Goal: Transaction & Acquisition: Subscribe to service/newsletter

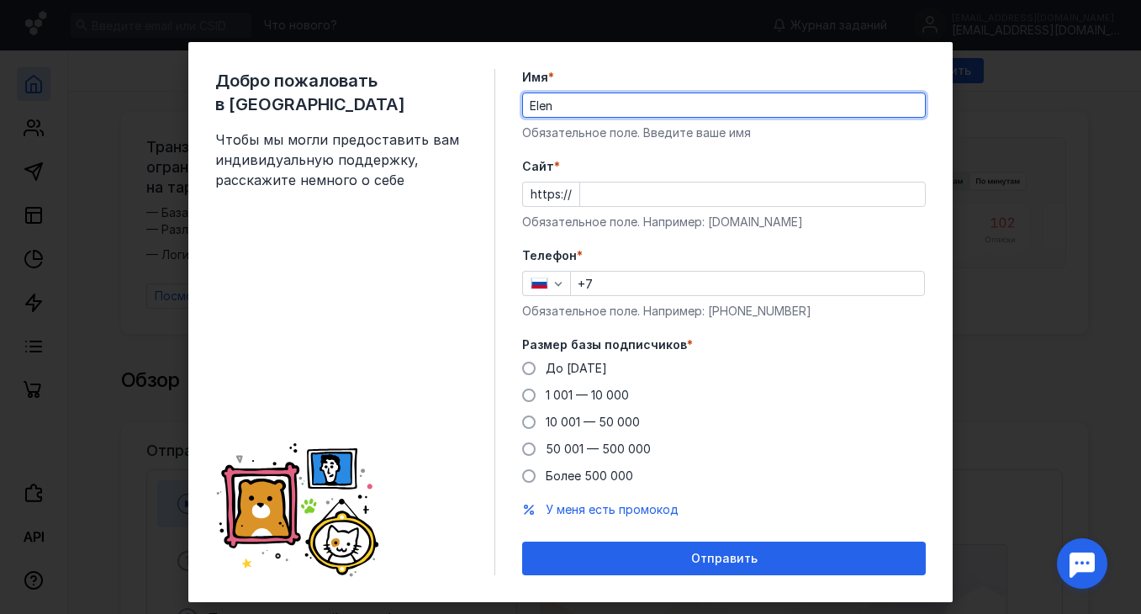
type input "Elen"
click at [606, 195] on input "Cайт *" at bounding box center [752, 195] width 345 height 24
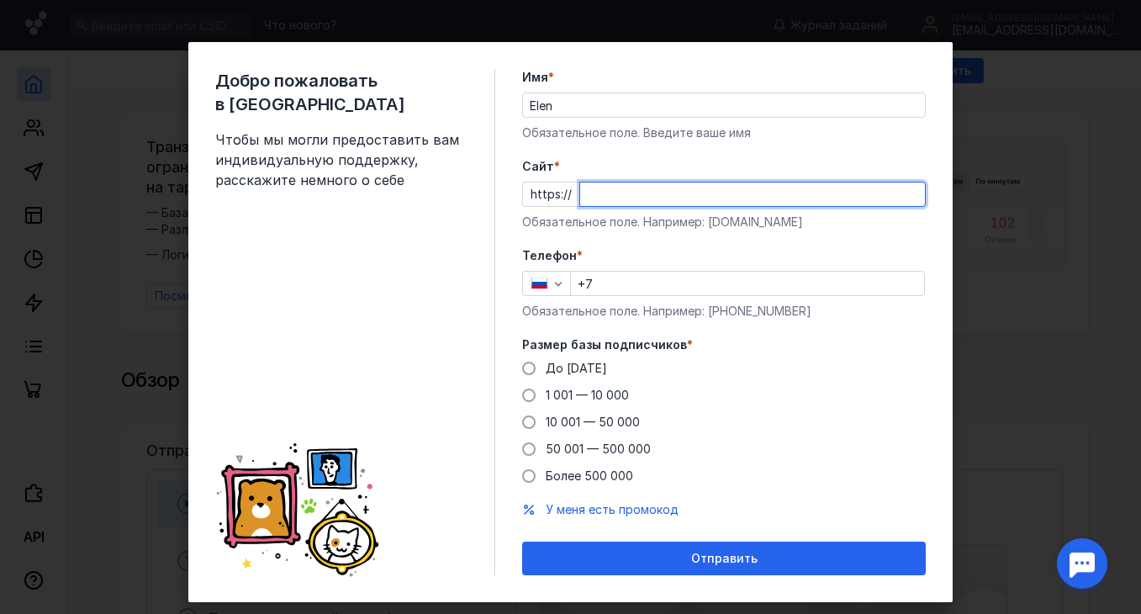
paste input "[DOMAIN_NAME][URL]"
type input "[DOMAIN_NAME]"
click at [870, 236] on form "Имя * Elen Обязательное поле. Введите ваше имя [PERSON_NAME] * https:// [DOMAIN…" at bounding box center [724, 322] width 404 height 506
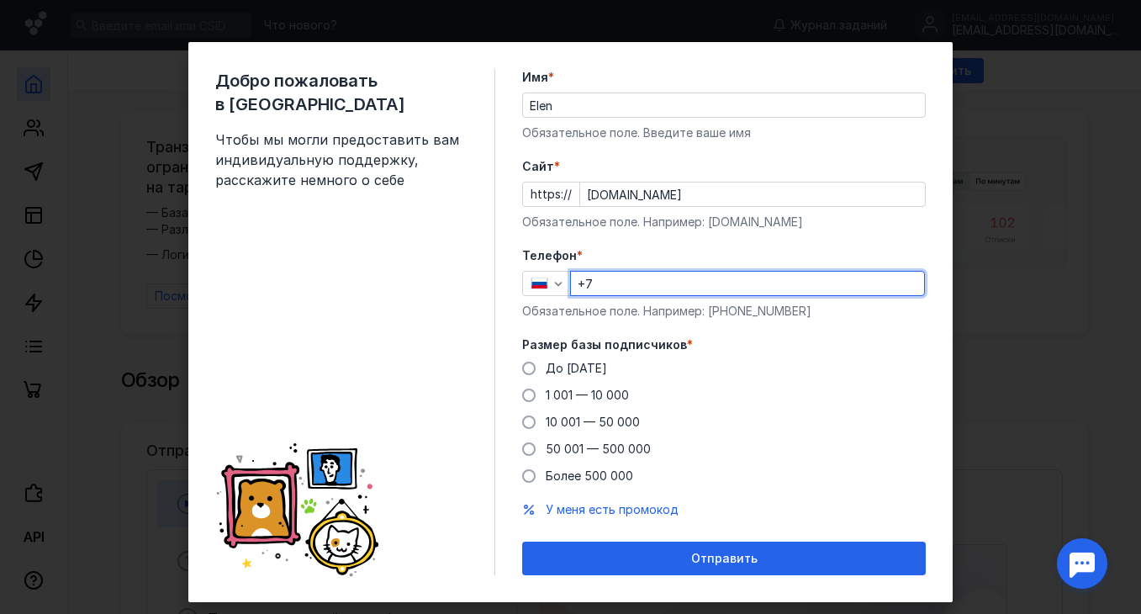
click at [769, 282] on input "+7" at bounding box center [747, 284] width 353 height 24
type input "[PHONE_NUMBER]"
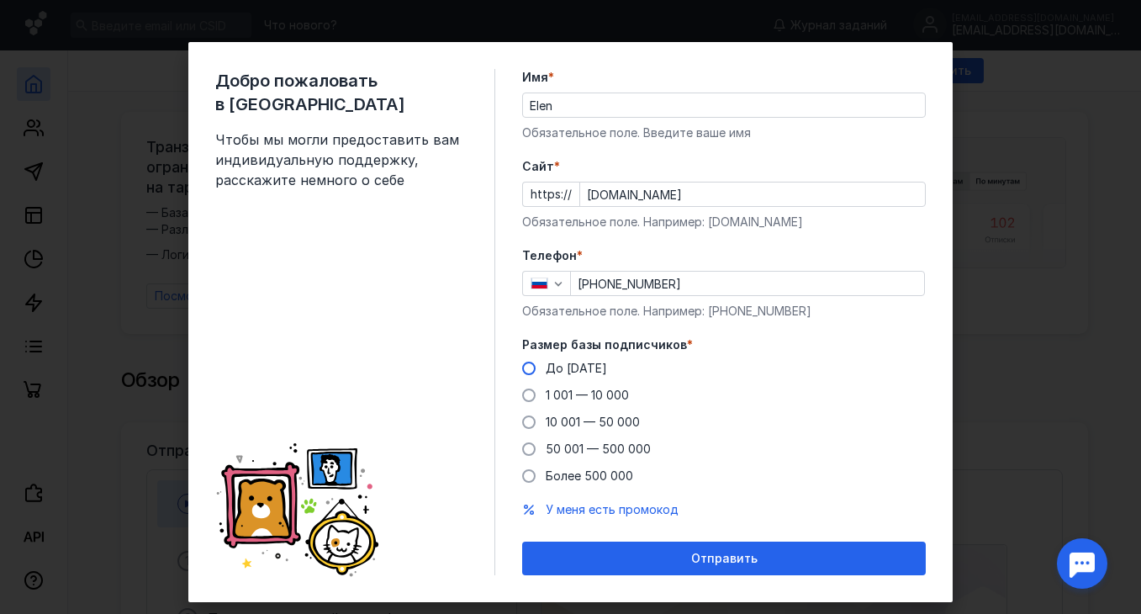
click at [582, 368] on span "До [DATE]" at bounding box center [576, 368] width 61 height 14
click at [0, 0] on input "До [DATE]" at bounding box center [0, 0] width 0 height 0
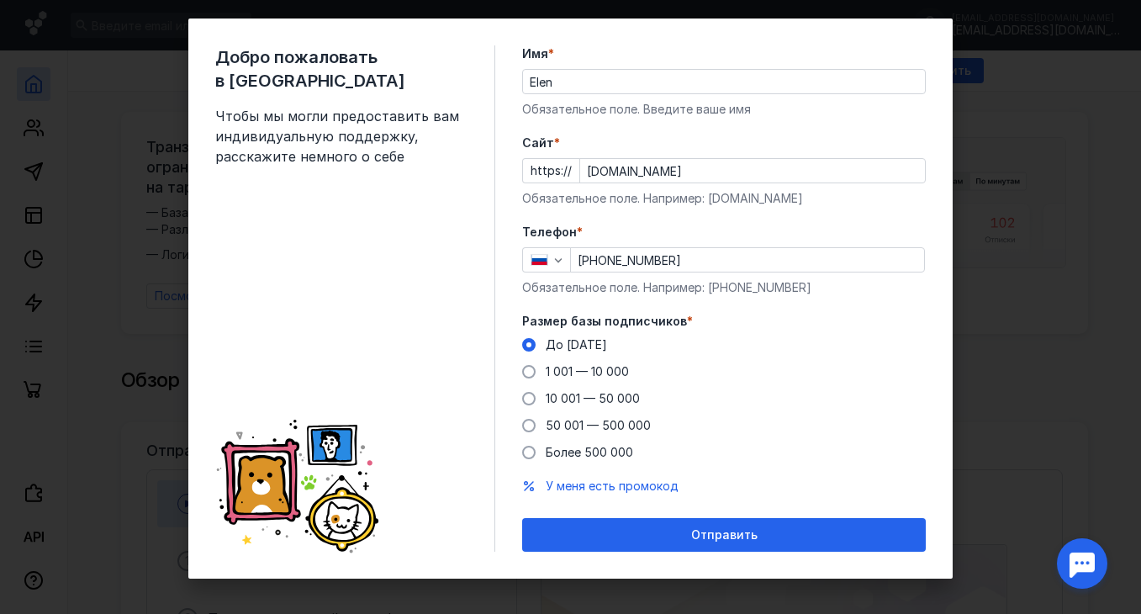
scroll to position [30, 0]
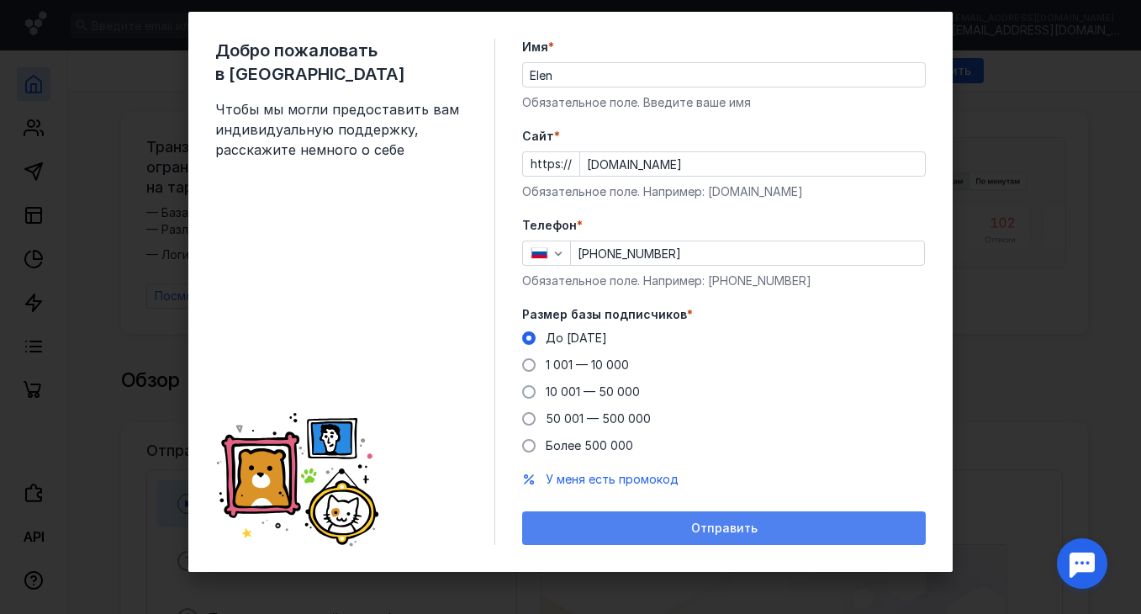
click at [743, 527] on span "Отправить" at bounding box center [724, 528] width 66 height 14
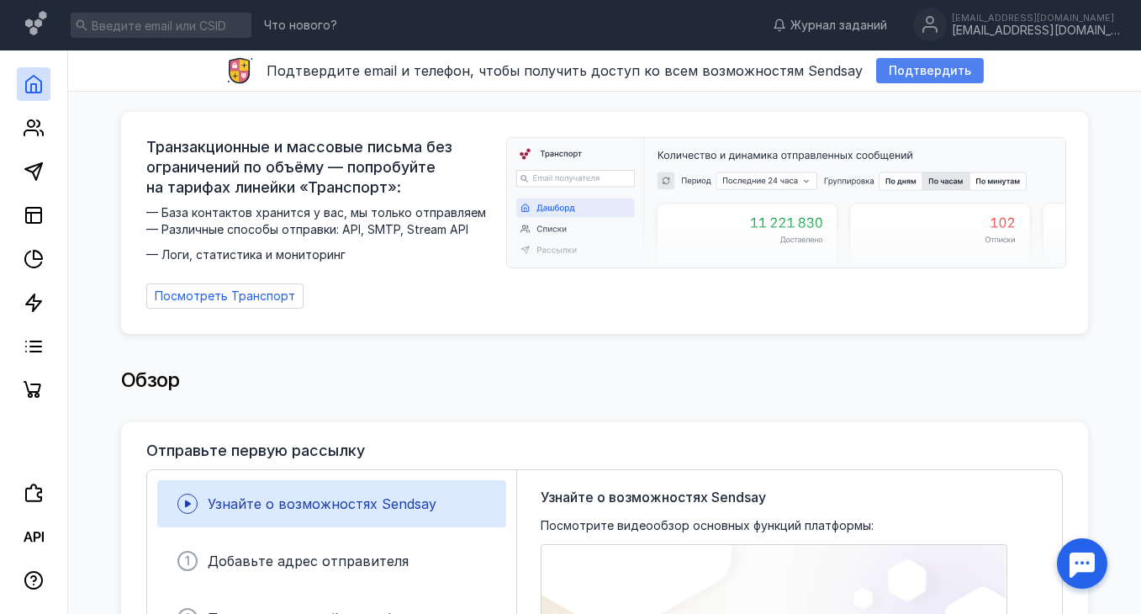
click at [909, 73] on span "Подтвердить" at bounding box center [930, 71] width 82 height 14
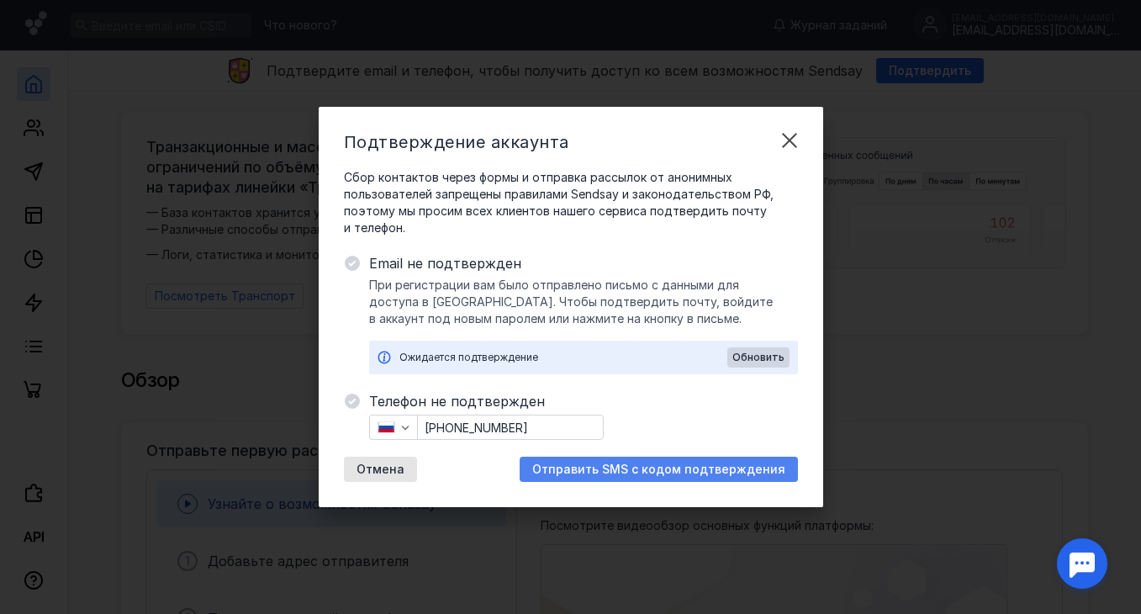
click at [722, 471] on span "Отправить SMS с кодом подтверждения" at bounding box center [658, 470] width 253 height 14
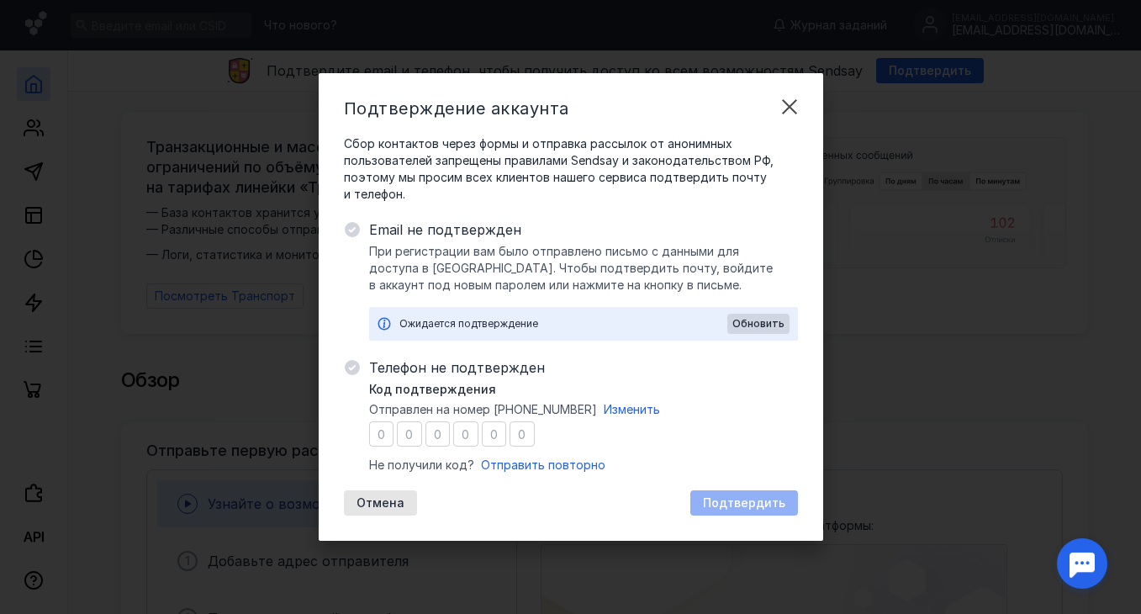
click at [383, 434] on input "number" at bounding box center [381, 433] width 25 height 25
type input "2"
type input "1"
type input "5"
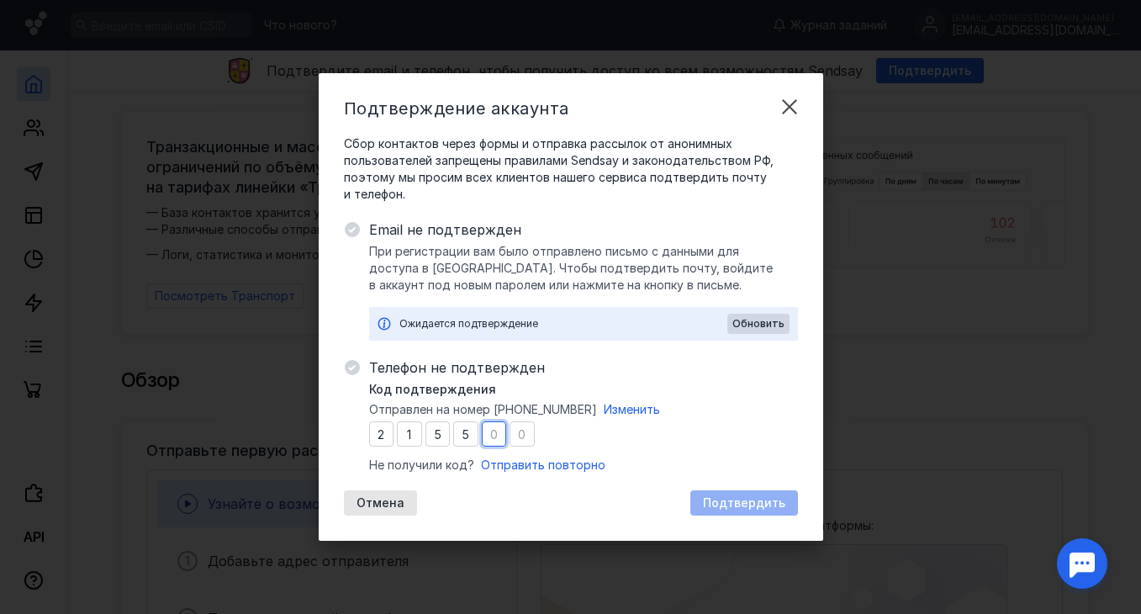
type input "7"
type input "6"
click at [710, 503] on span "Подтвердить" at bounding box center [744, 503] width 82 height 14
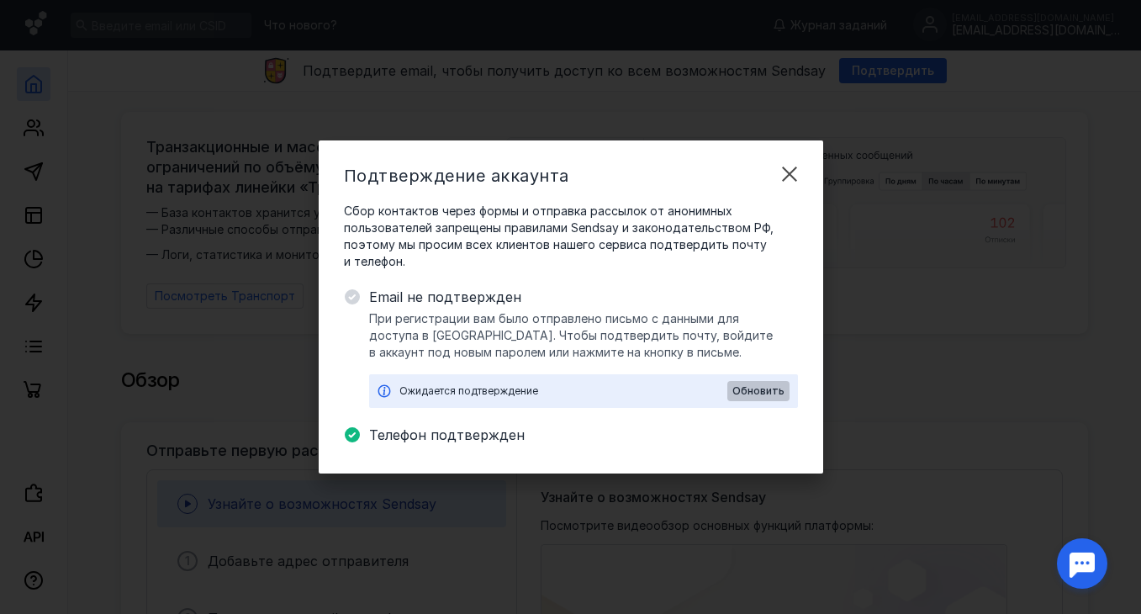
click at [764, 396] on span "Обновить" at bounding box center [759, 391] width 52 height 12
click at [763, 389] on span "Обновить" at bounding box center [759, 391] width 52 height 12
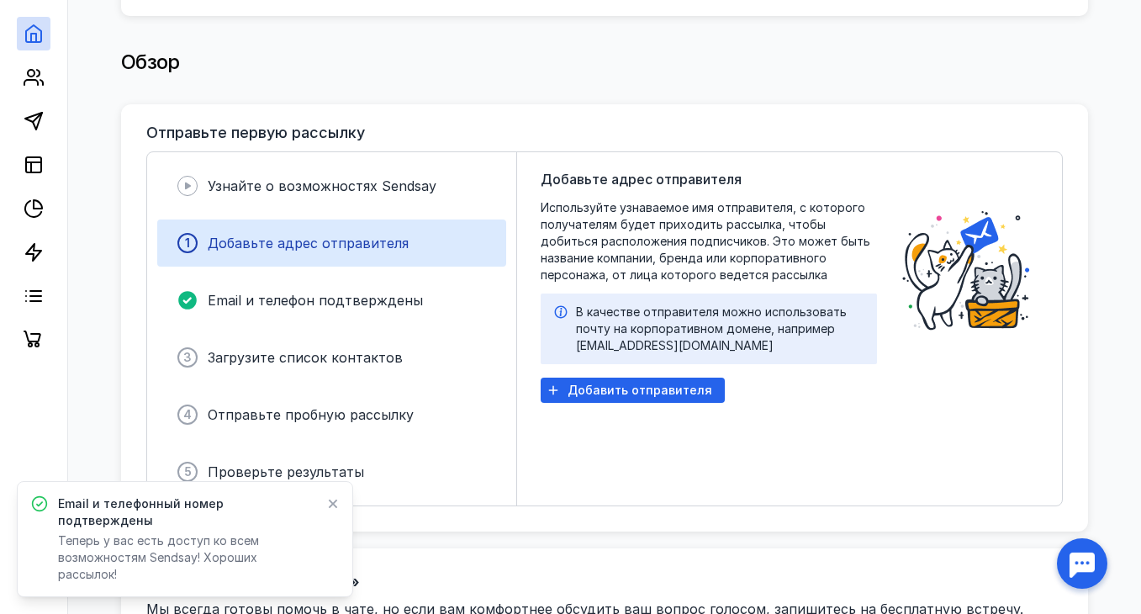
scroll to position [312, 0]
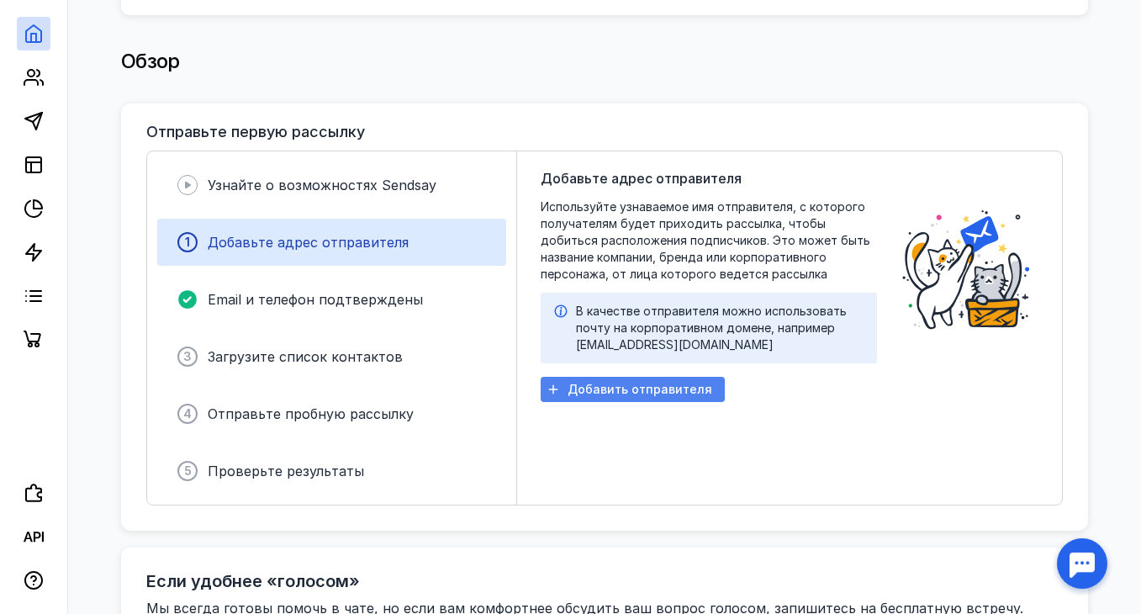
click at [688, 384] on span "Добавить отправителя" at bounding box center [640, 390] width 145 height 14
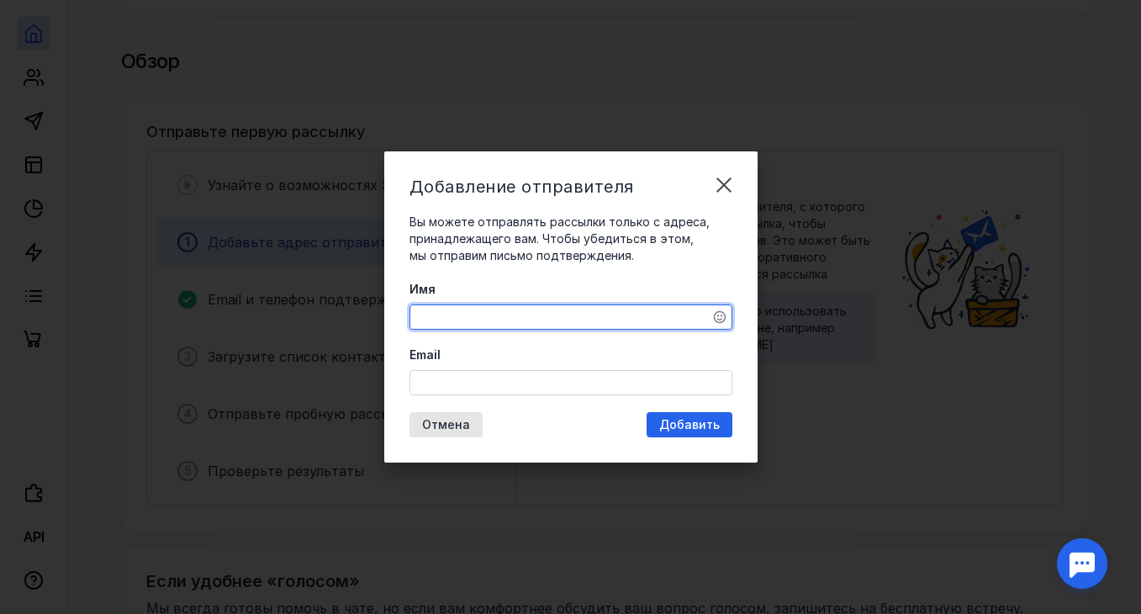
click at [643, 319] on textarea "Имя" at bounding box center [570, 317] width 321 height 24
type textarea "[PERSON_NAME]"
click at [639, 382] on input "Email" at bounding box center [570, 383] width 321 height 24
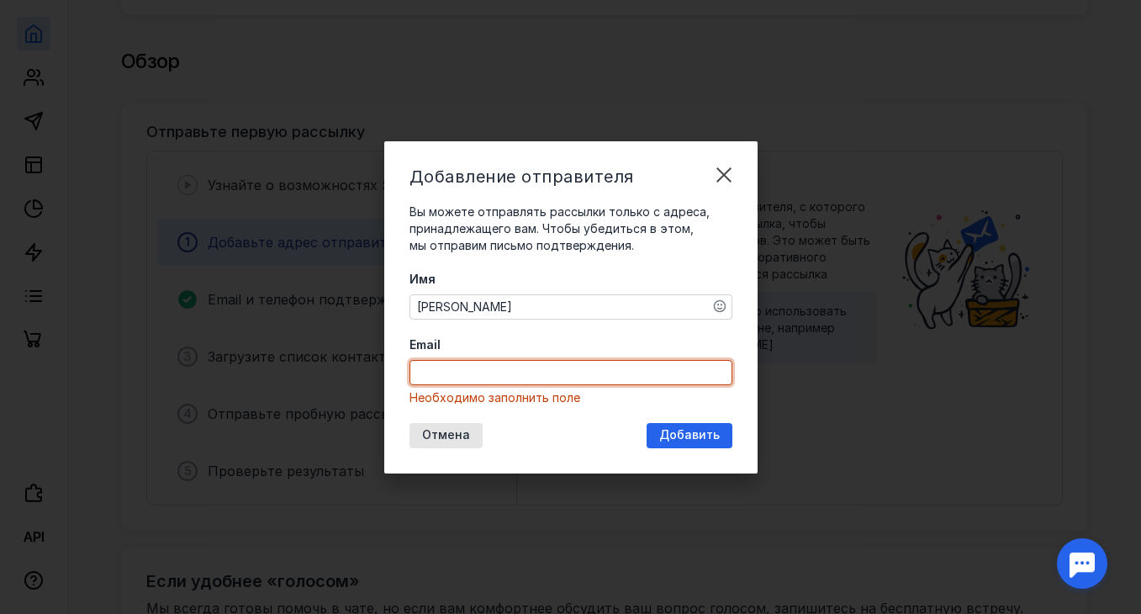
paste input "[EMAIL_ADDRESS][DOMAIN_NAME]"
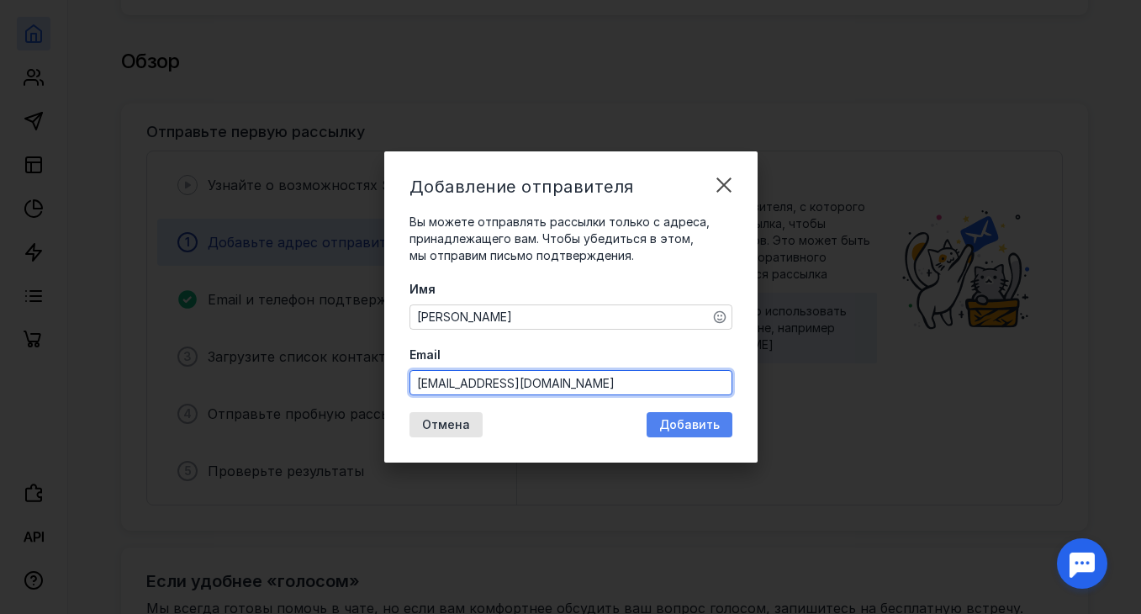
type input "[EMAIL_ADDRESS][DOMAIN_NAME]"
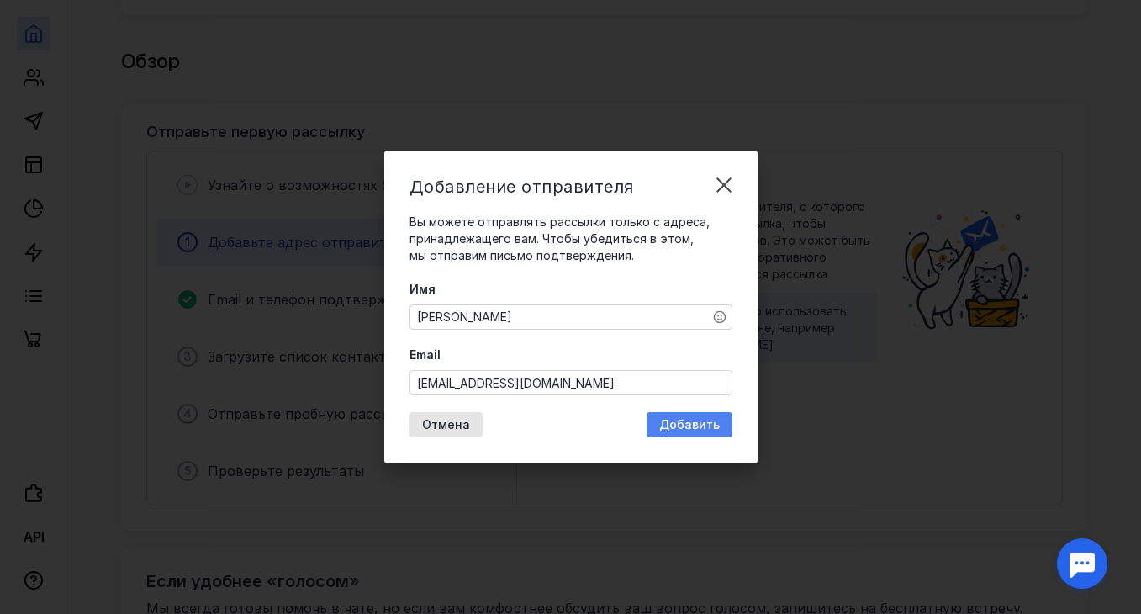
click at [678, 426] on span "Добавить" at bounding box center [689, 425] width 61 height 14
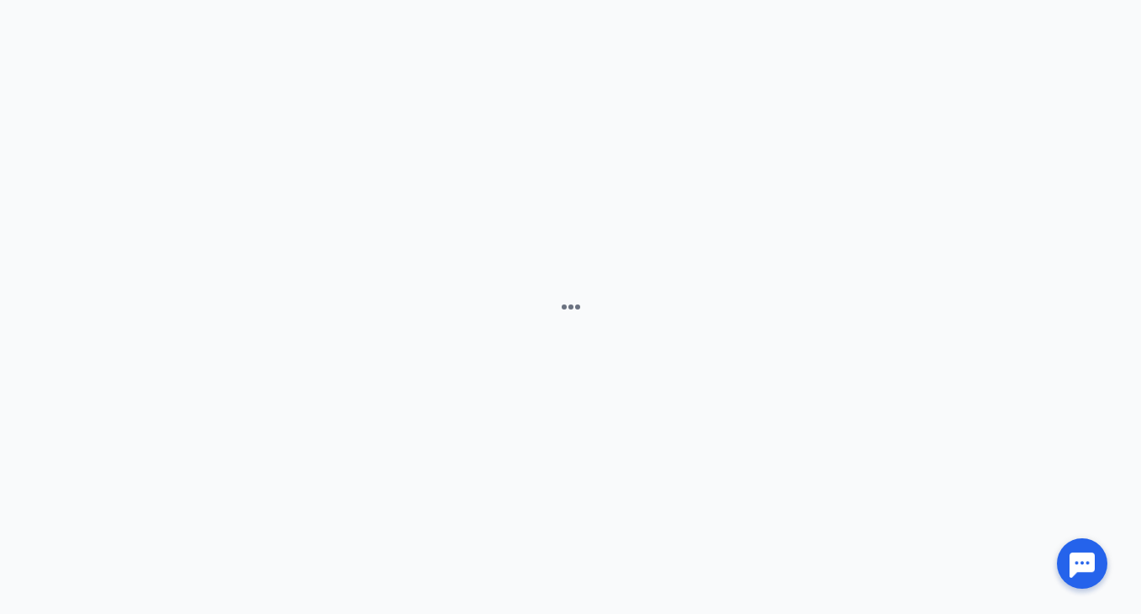
scroll to position [0, 0]
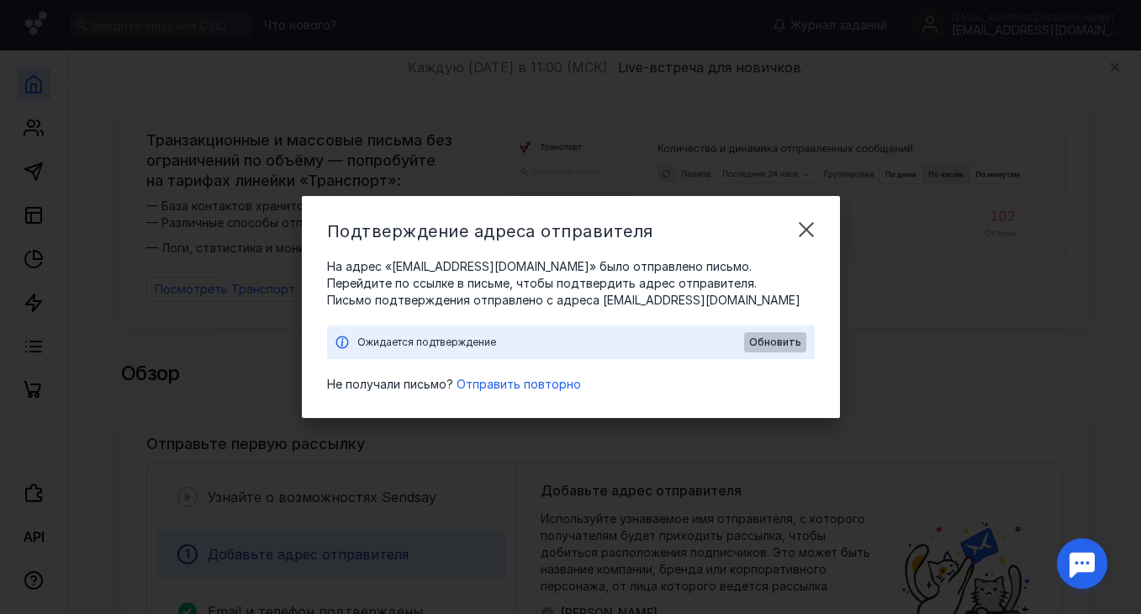
click at [768, 340] on span "Обновить" at bounding box center [775, 342] width 52 height 12
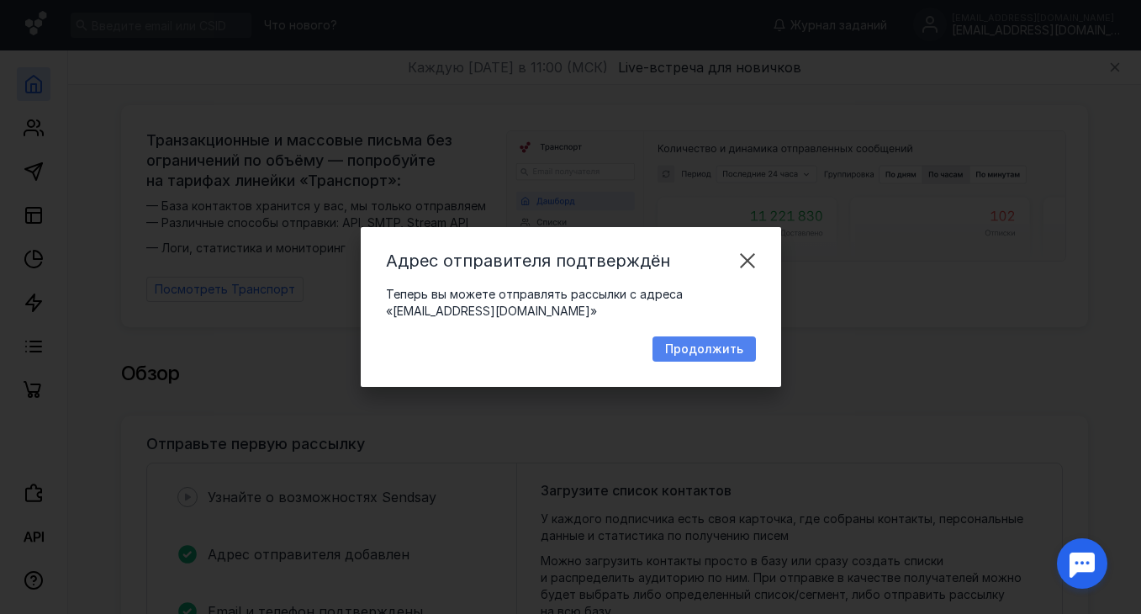
click at [701, 347] on span "Продолжить" at bounding box center [704, 349] width 78 height 14
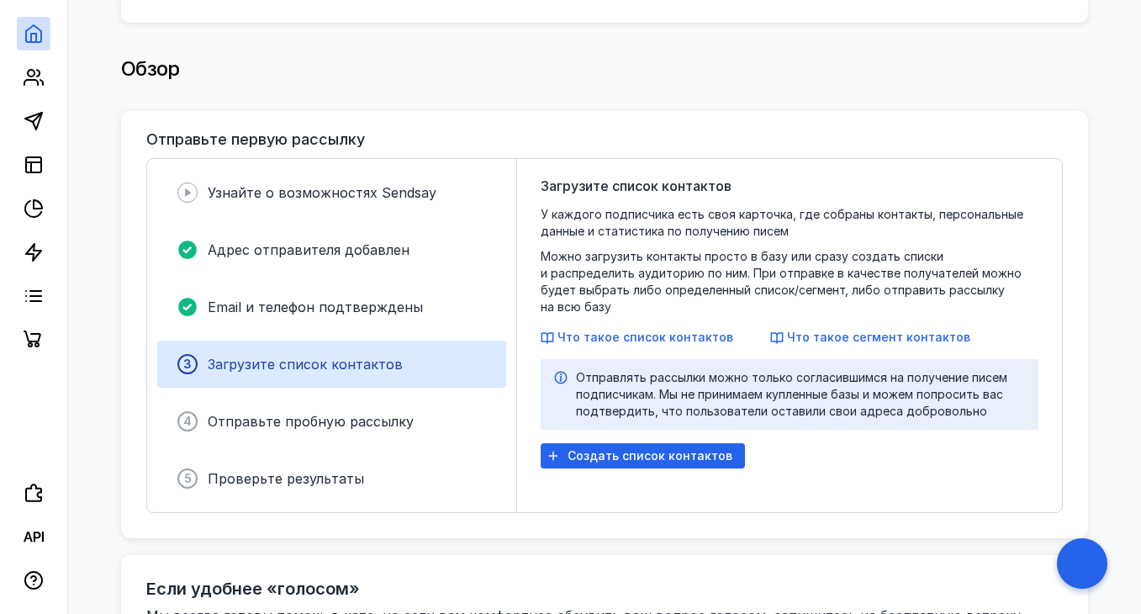
scroll to position [312, 0]
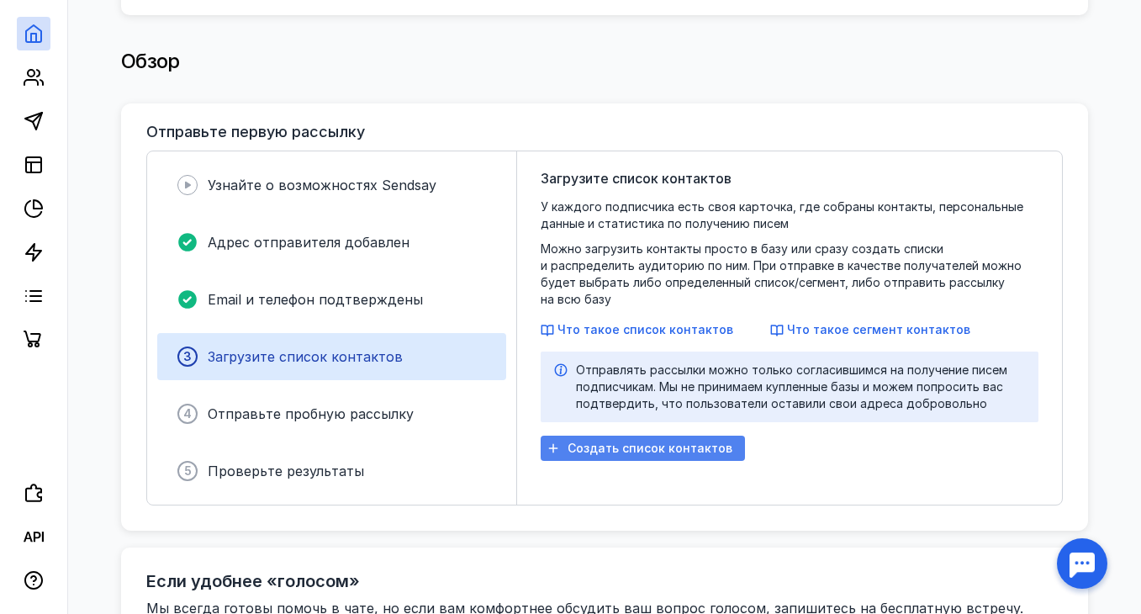
click at [631, 442] on span "Создать список контактов" at bounding box center [650, 449] width 165 height 14
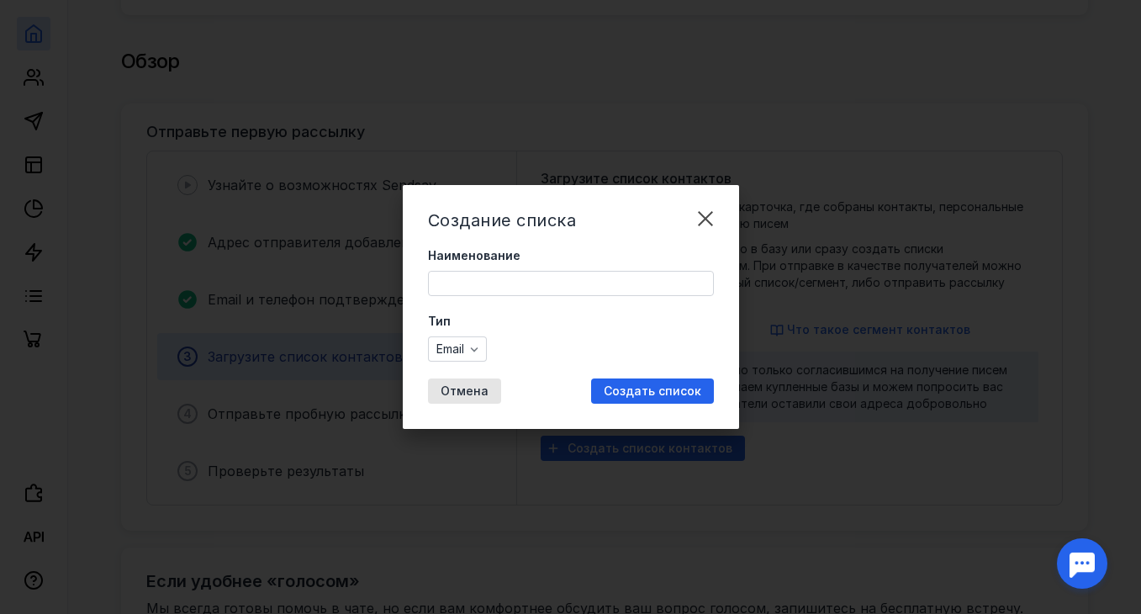
click at [588, 283] on input "Наименование" at bounding box center [571, 284] width 284 height 24
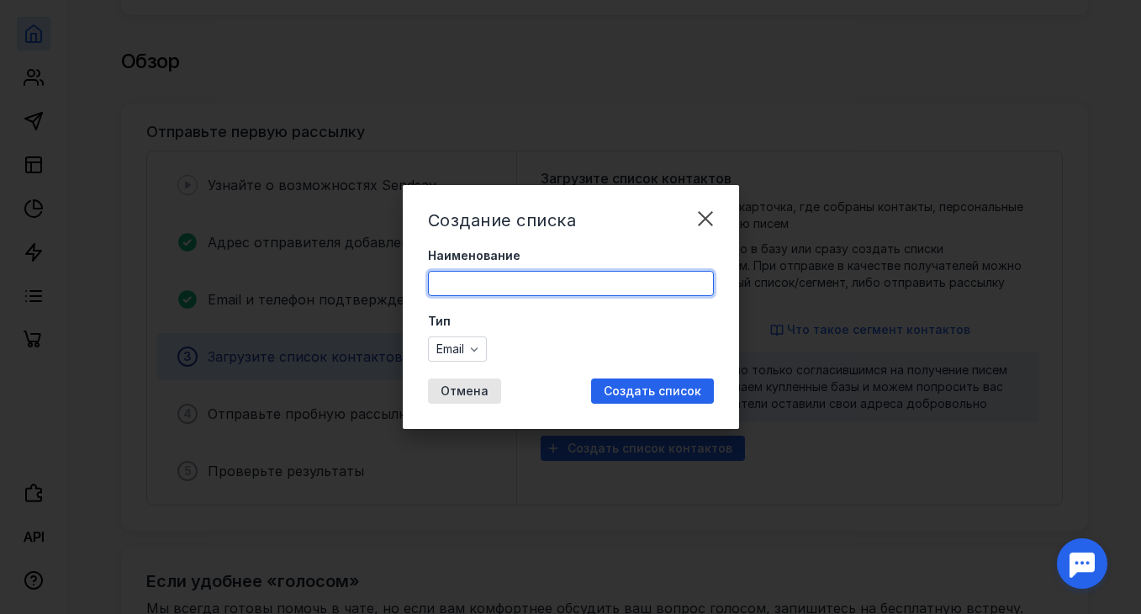
type input "[PERSON_NAME] лагерь "Замечтай""
click at [476, 350] on icon "button" at bounding box center [474, 349] width 8 height 4
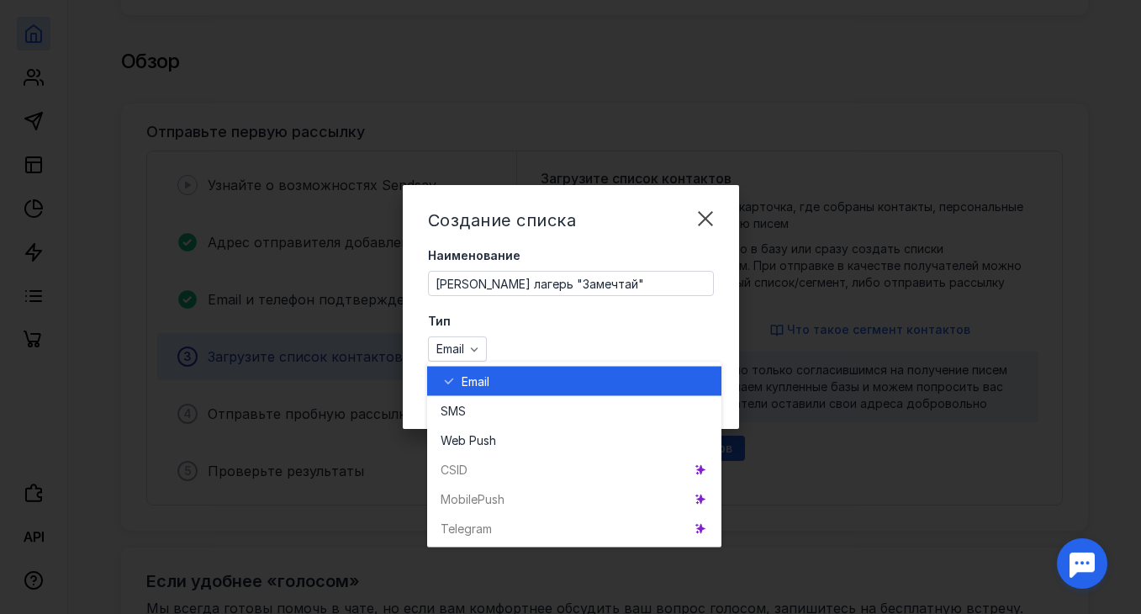
click at [487, 379] on span "Email" at bounding box center [476, 381] width 28 height 17
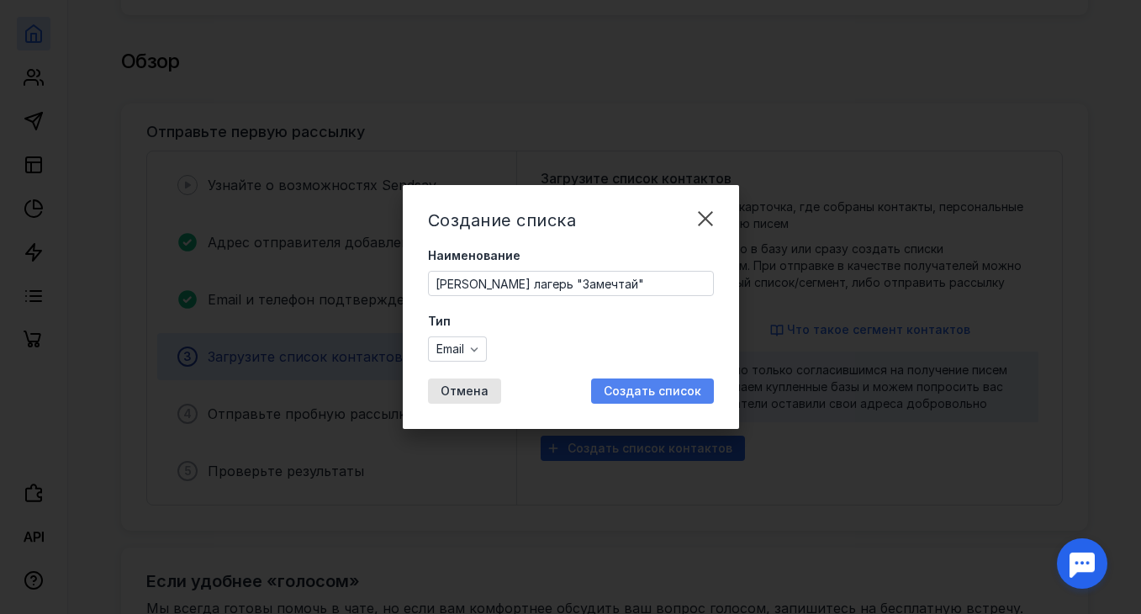
click at [638, 387] on span "Создать список" at bounding box center [653, 391] width 98 height 14
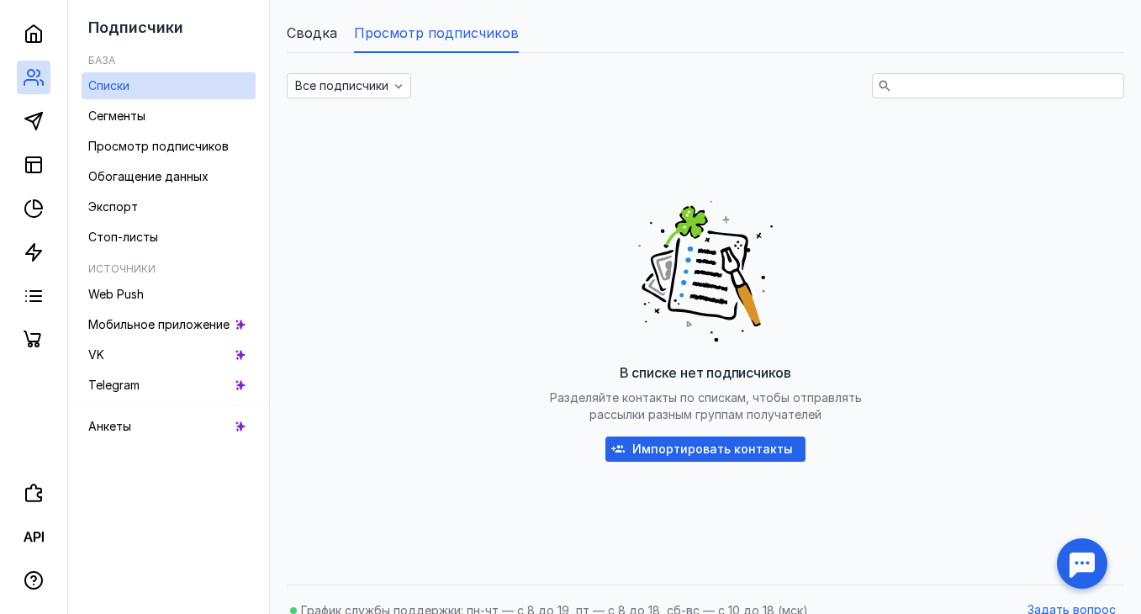
scroll to position [206, 0]
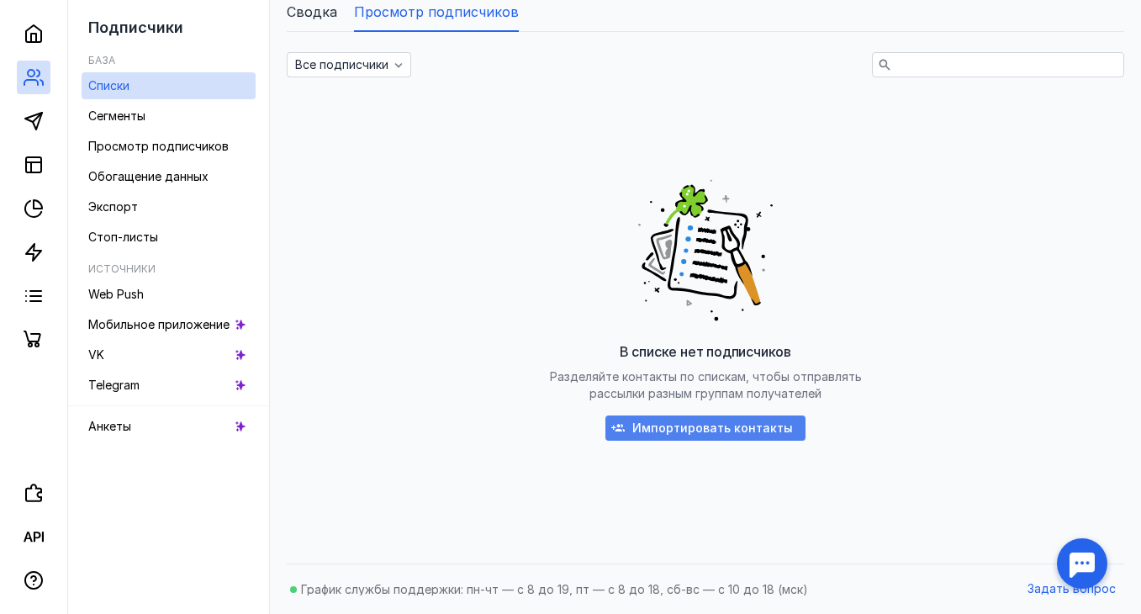
click at [744, 430] on span "Импортировать контакты" at bounding box center [712, 428] width 161 height 14
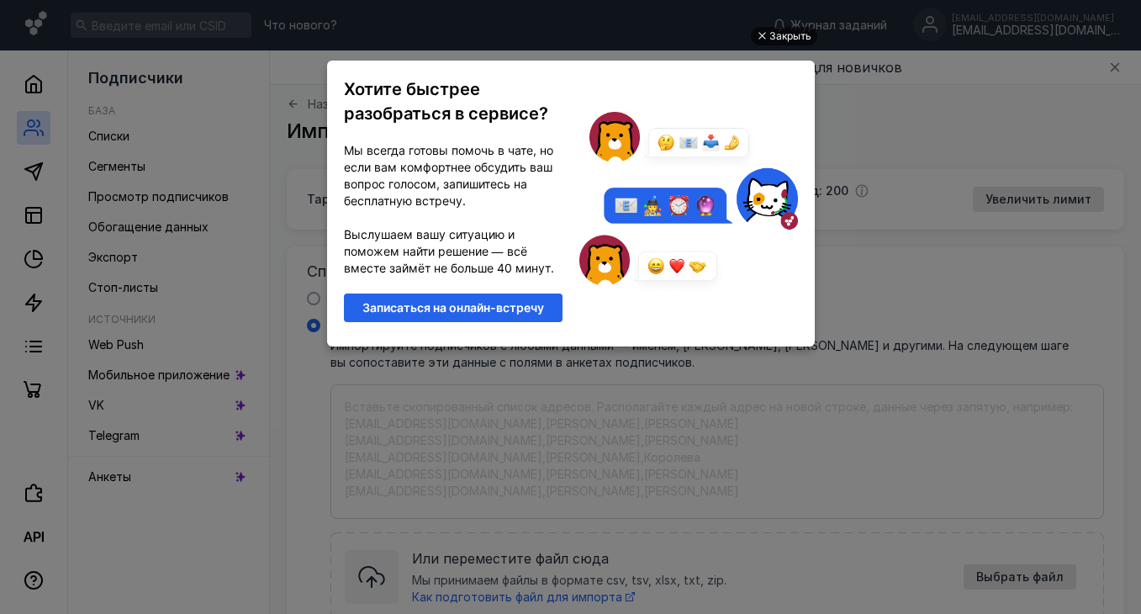
click at [789, 40] on div "Закрыть" at bounding box center [791, 36] width 42 height 19
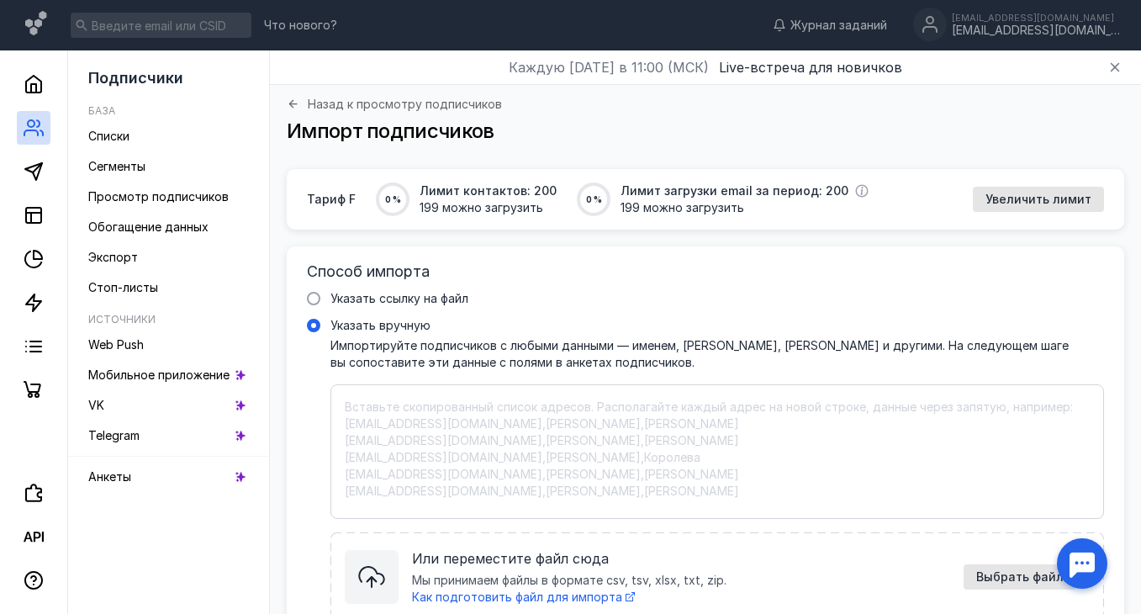
click at [611, 410] on textarea "Указать вручную Импортируйте подписчиков с любыми данными — именем, [PERSON_NAM…" at bounding box center [717, 452] width 745 height 106
paste textarea "Loremipsu Dolor02@sita.co Adip Elitseddoei temporin@ut.la Etdo Magnaaliq Enimad…"
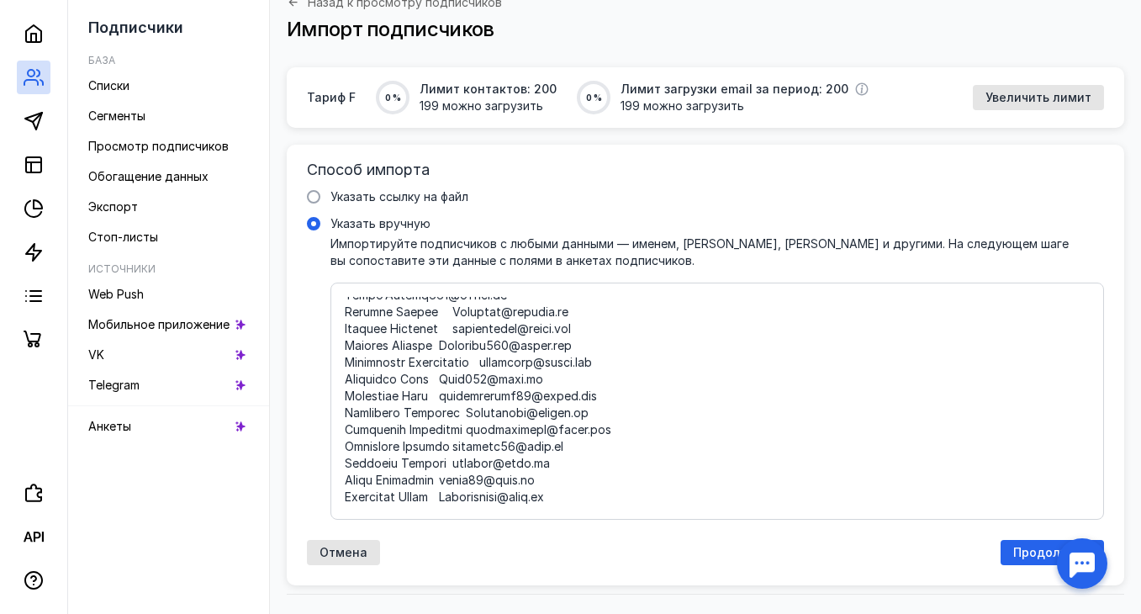
scroll to position [132, 0]
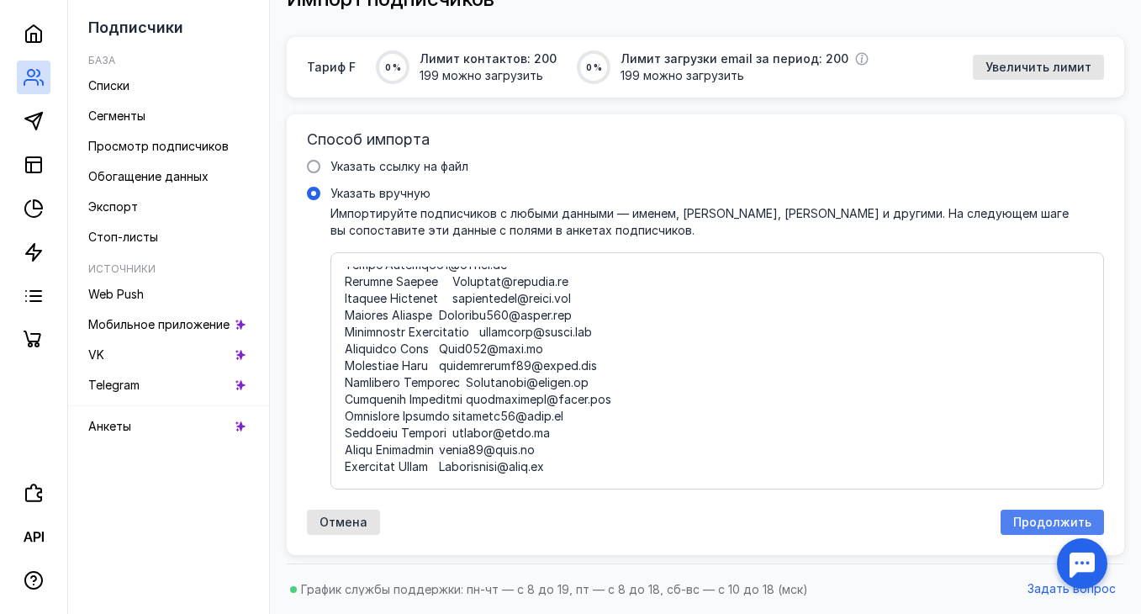
type textarea "Loremipsu Dolor02@sita.co Adip Elitseddoei temporin@ut.la Etdo Magnaaliq Enimad…"
click at [1029, 526] on span "Продолжить" at bounding box center [1053, 523] width 78 height 14
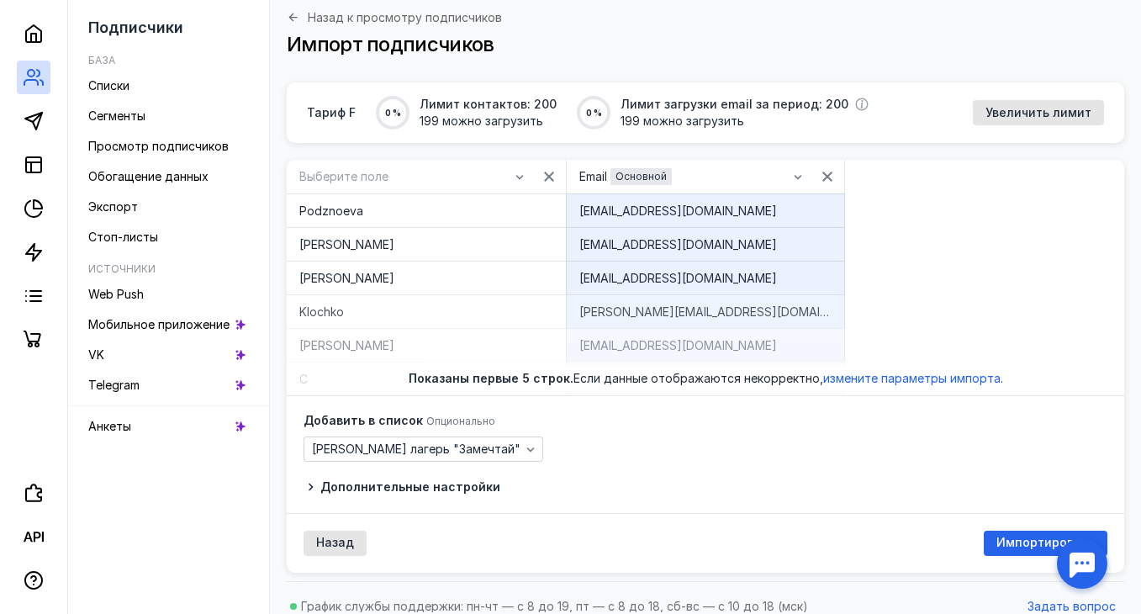
scroll to position [104, 0]
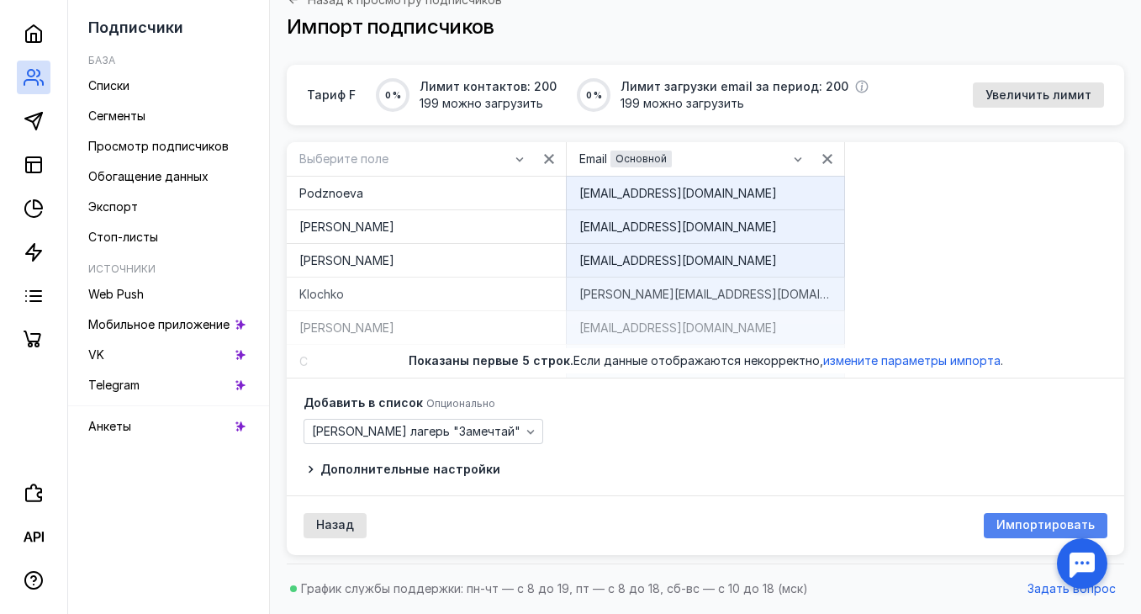
click at [1014, 527] on span "Импортировать" at bounding box center [1046, 525] width 98 height 14
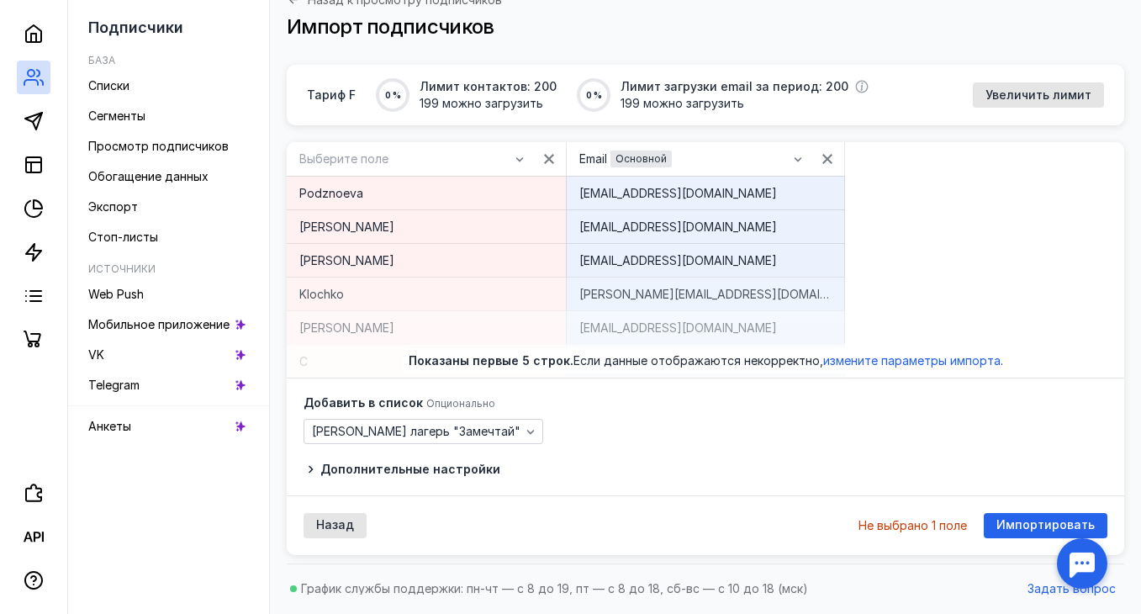
click at [527, 190] on div "Podznoeva" at bounding box center [426, 193] width 254 height 17
click at [530, 197] on div "Podznoeva" at bounding box center [426, 193] width 254 height 17
click at [512, 188] on div "Podznoeva" at bounding box center [426, 193] width 254 height 17
click at [442, 153] on div "Выберите поле" at bounding box center [404, 159] width 219 height 14
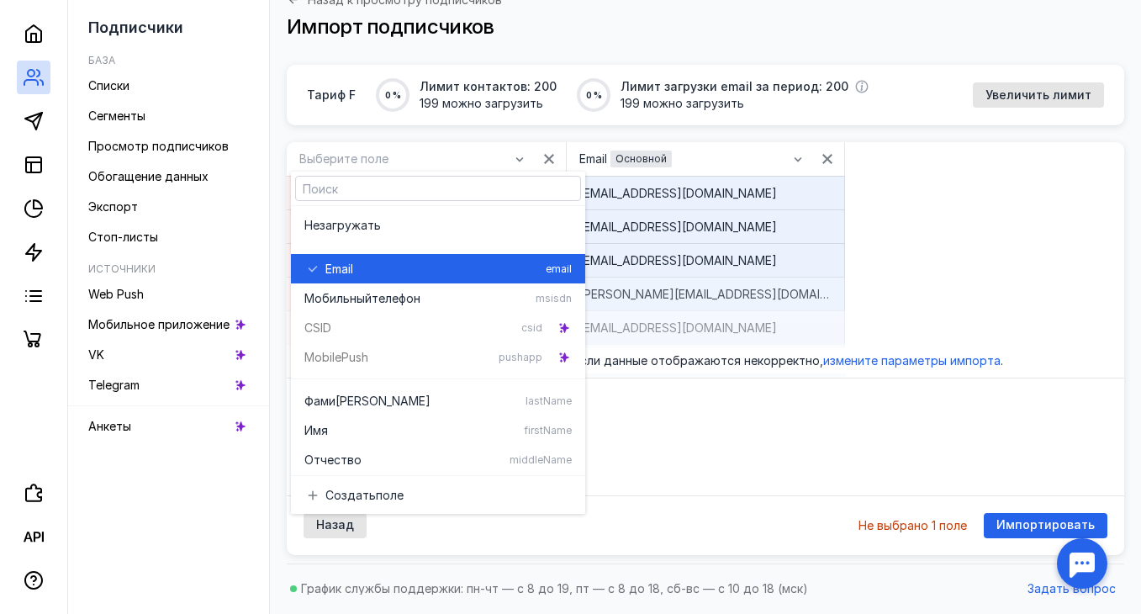
click at [419, 264] on div "Email" at bounding box center [432, 269] width 214 height 17
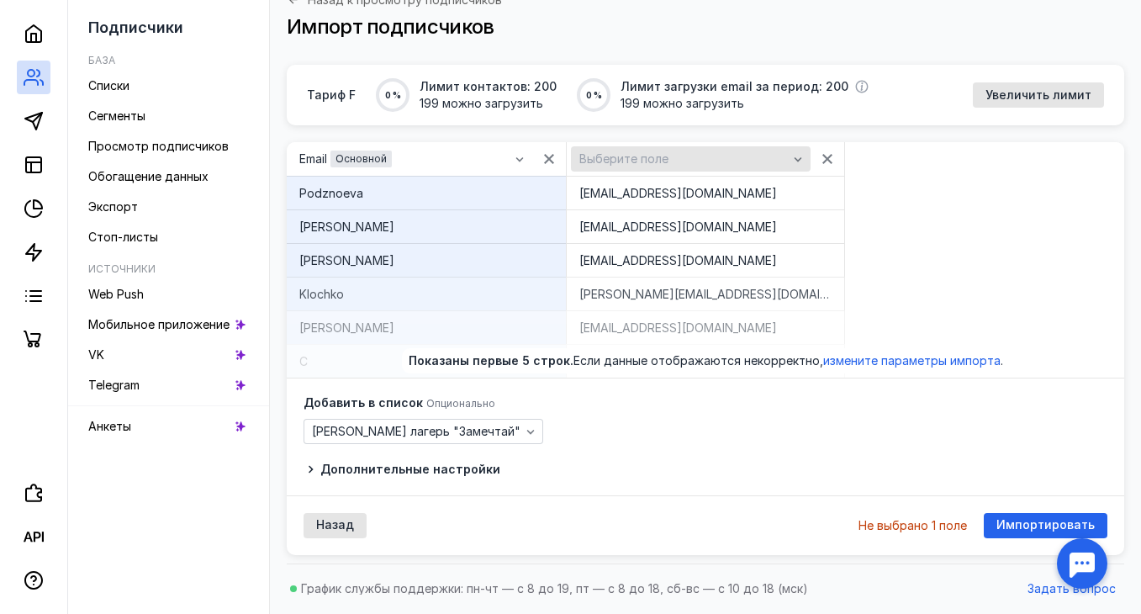
click at [671, 161] on div "Выберите поле" at bounding box center [683, 159] width 217 height 14
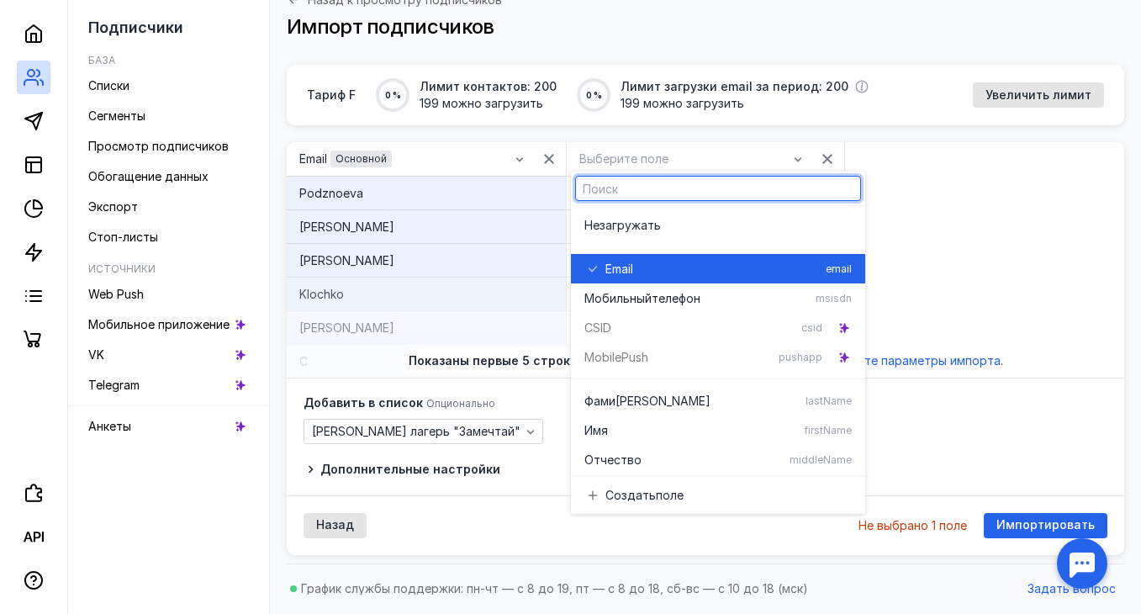
click at [636, 268] on div "Email" at bounding box center [713, 269] width 214 height 17
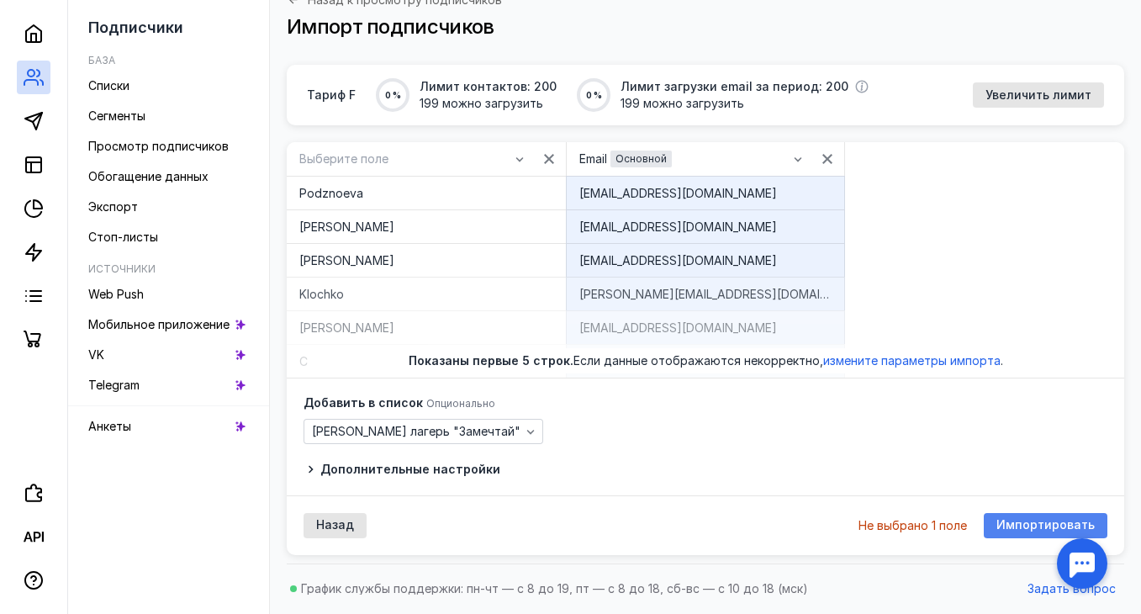
click at [1020, 523] on span "Импортировать" at bounding box center [1046, 525] width 98 height 14
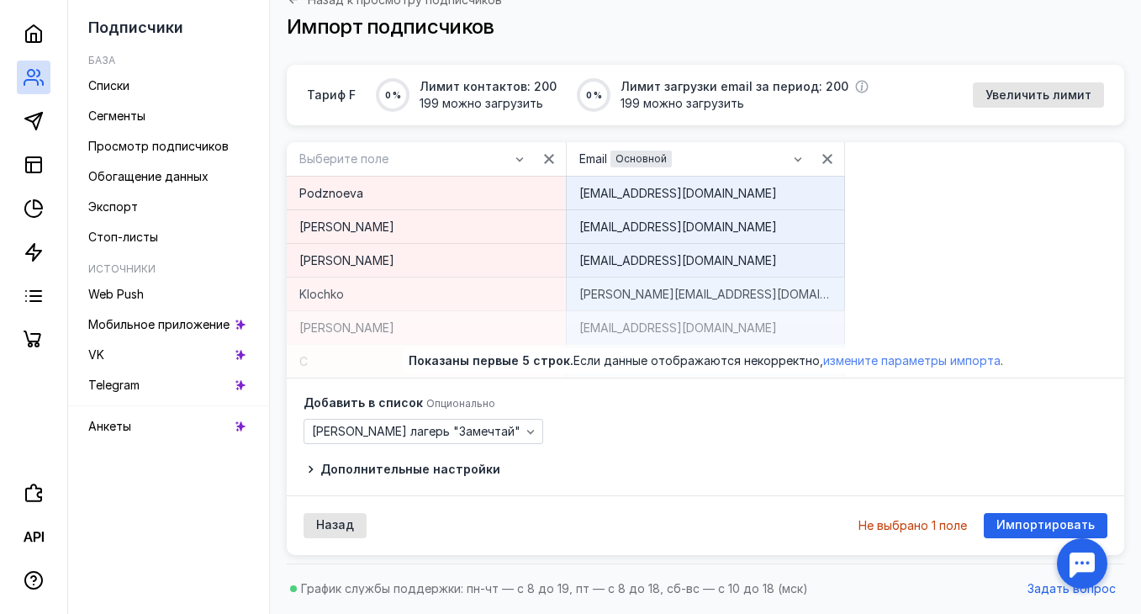
click at [891, 361] on span "измените параметры импорта" at bounding box center [911, 360] width 177 height 14
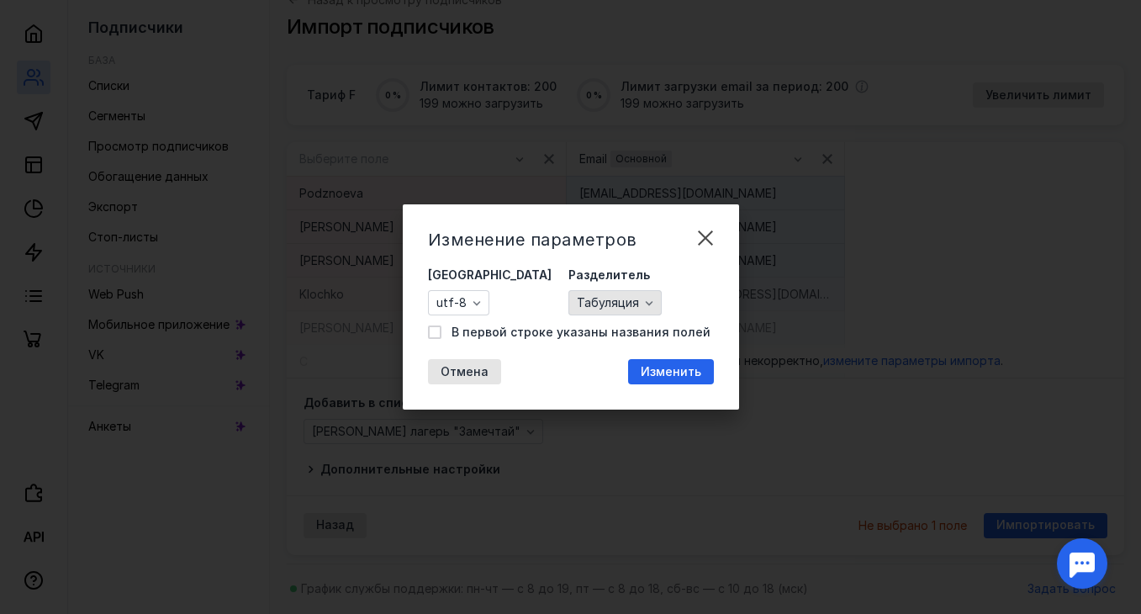
click at [645, 304] on icon "button" at bounding box center [649, 303] width 8 height 4
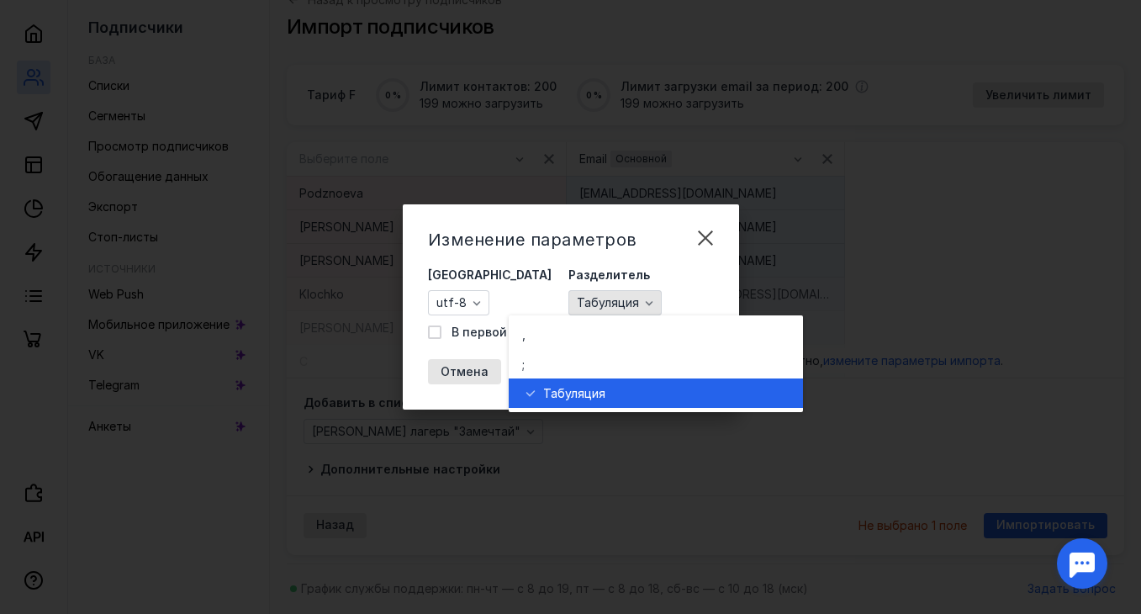
click at [645, 304] on icon "button" at bounding box center [649, 303] width 8 height 4
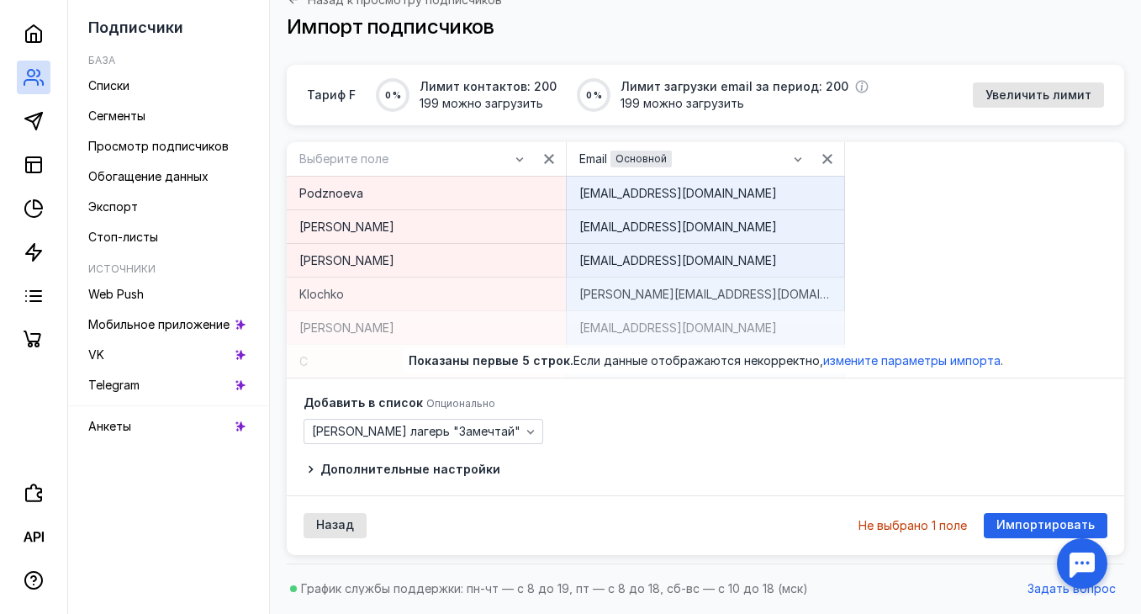
click at [466, 199] on div "Podznoeva" at bounding box center [426, 193] width 254 height 17
click at [627, 194] on div "[EMAIL_ADDRESS][DOMAIN_NAME]" at bounding box center [706, 193] width 252 height 17
click at [516, 161] on icon "button" at bounding box center [519, 158] width 13 height 13
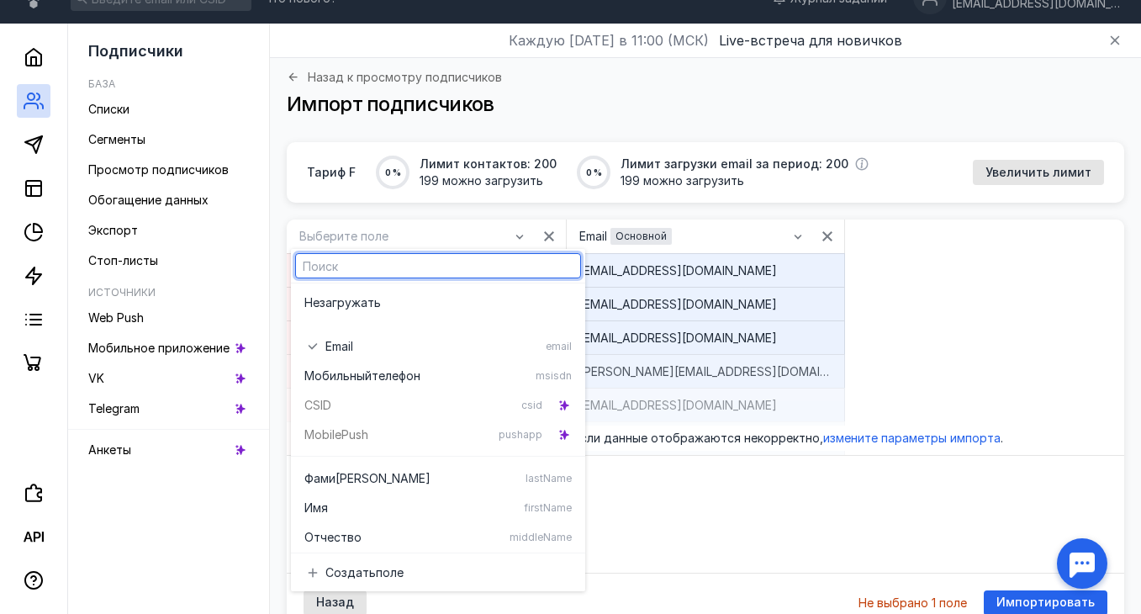
scroll to position [0, 0]
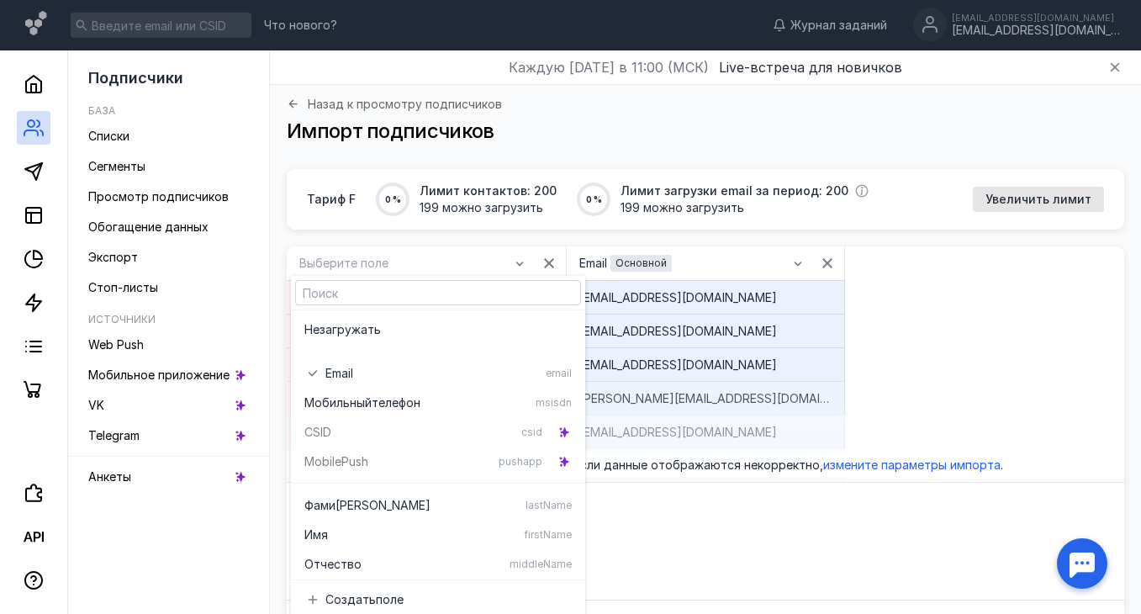
click at [924, 126] on div "Импорт подписчиков" at bounding box center [706, 131] width 838 height 25
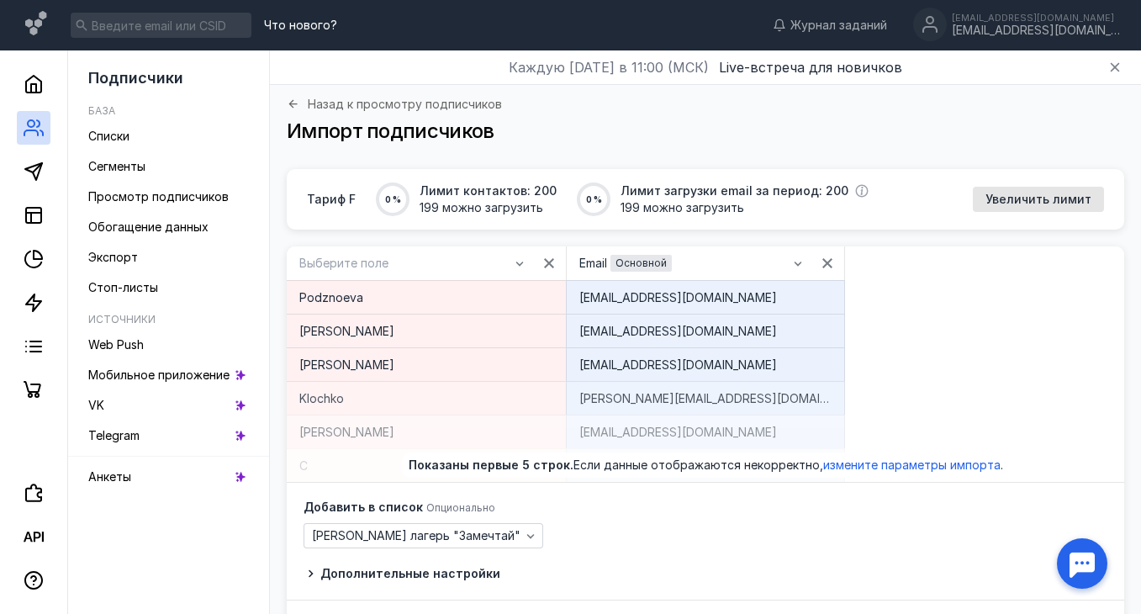
click at [304, 29] on span "Что нового?" at bounding box center [300, 25] width 73 height 12
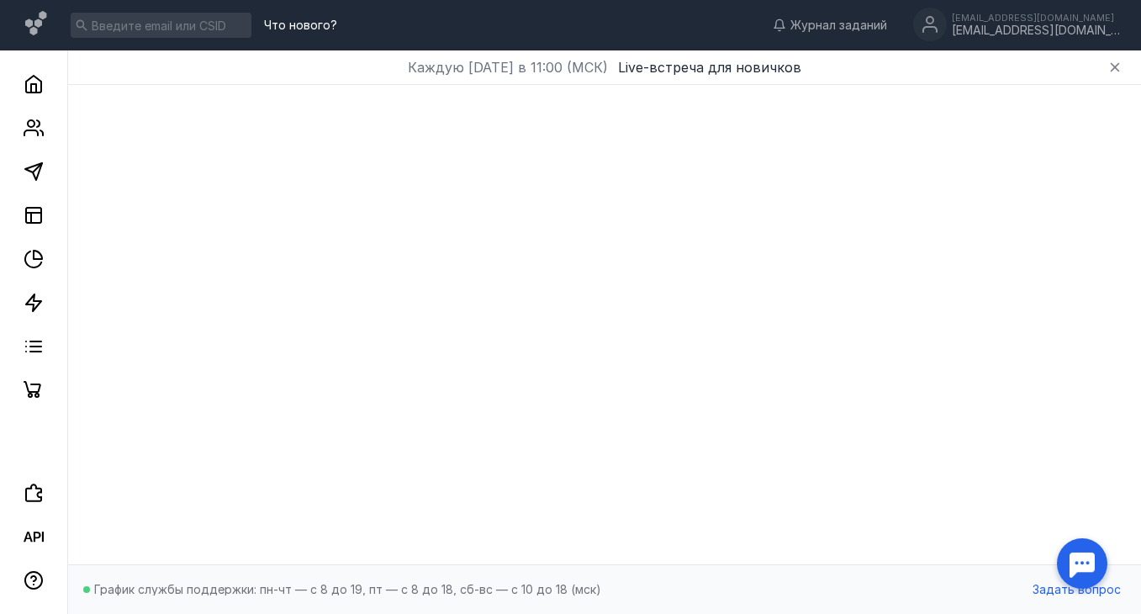
click at [1086, 574] on div at bounding box center [1082, 563] width 52 height 52
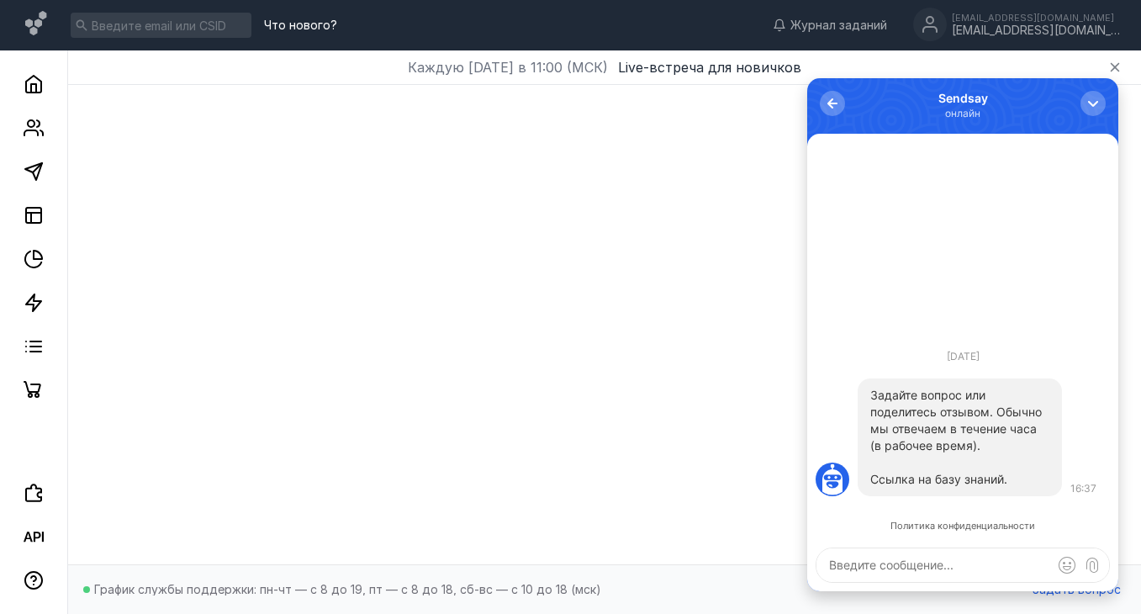
click at [979, 481] on link "Ссылка на базу знаний." at bounding box center [939, 479] width 137 height 14
click at [1115, 67] on icon "button" at bounding box center [1115, 67] width 9 height 9
click at [1095, 100] on div "button" at bounding box center [1093, 103] width 17 height 17
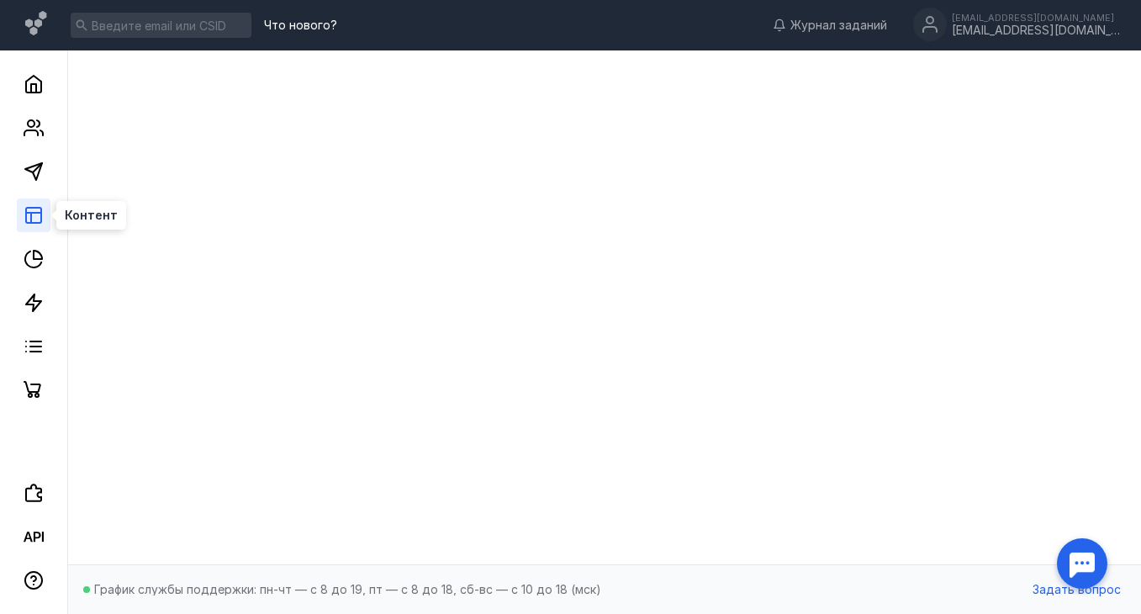
click at [34, 216] on icon at bounding box center [34, 215] width 20 height 20
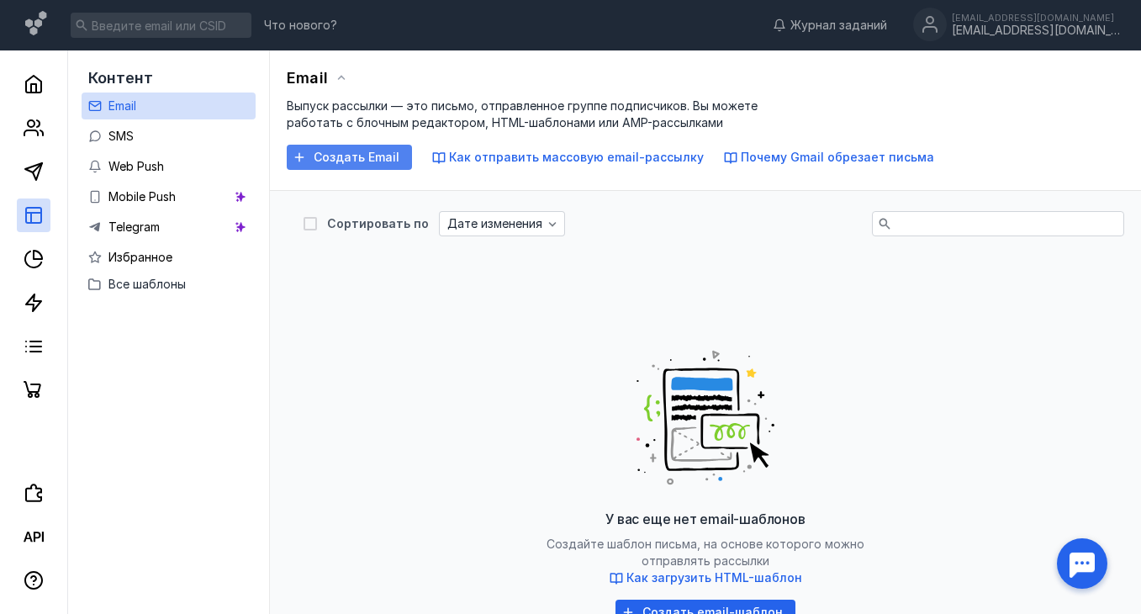
click at [341, 160] on span "Создать Email" at bounding box center [357, 158] width 86 height 14
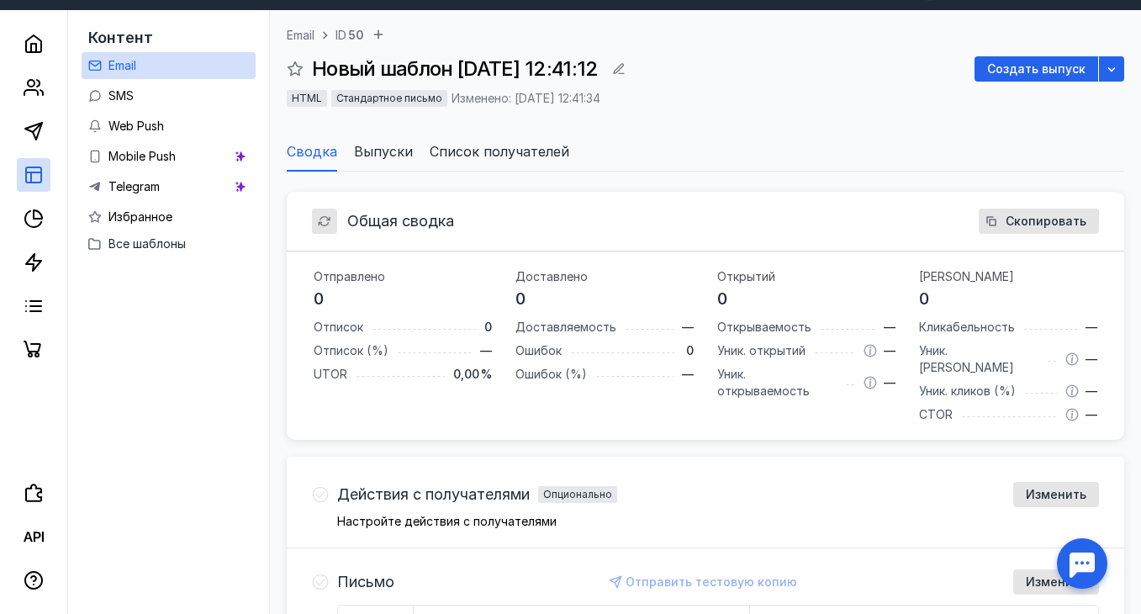
scroll to position [34, 0]
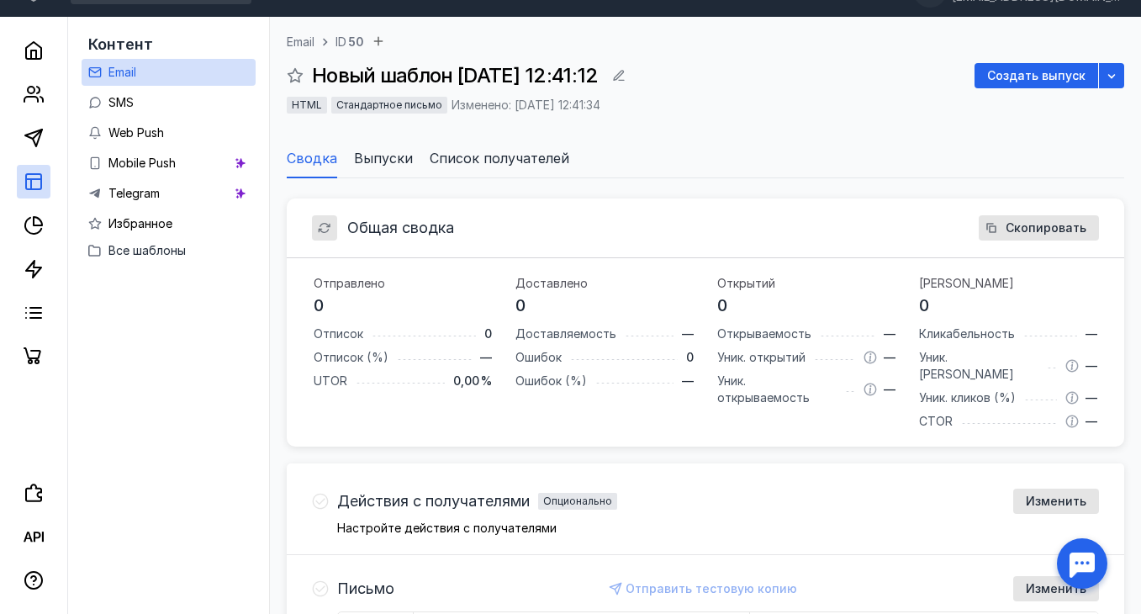
click at [553, 156] on span "Список получателей" at bounding box center [500, 158] width 140 height 20
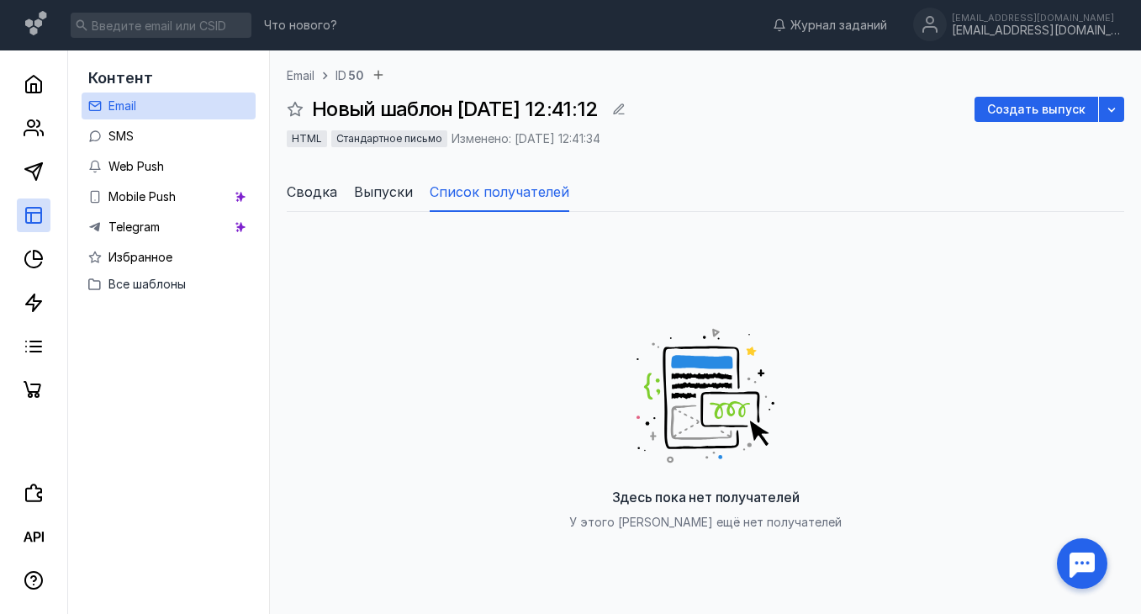
click at [323, 190] on span "Сводка" at bounding box center [312, 192] width 50 height 20
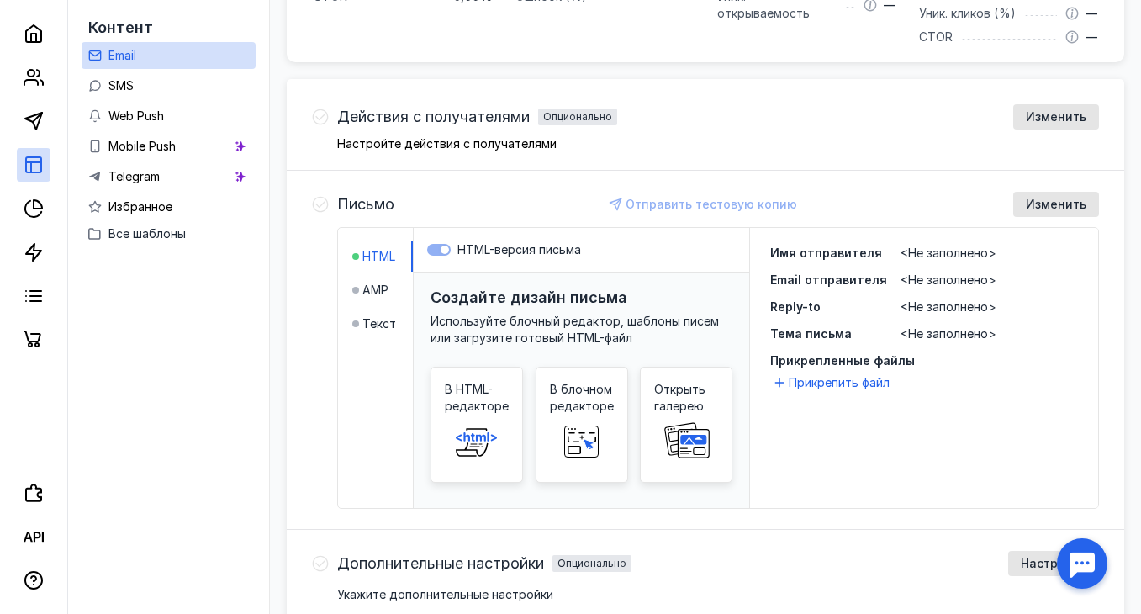
scroll to position [422, 0]
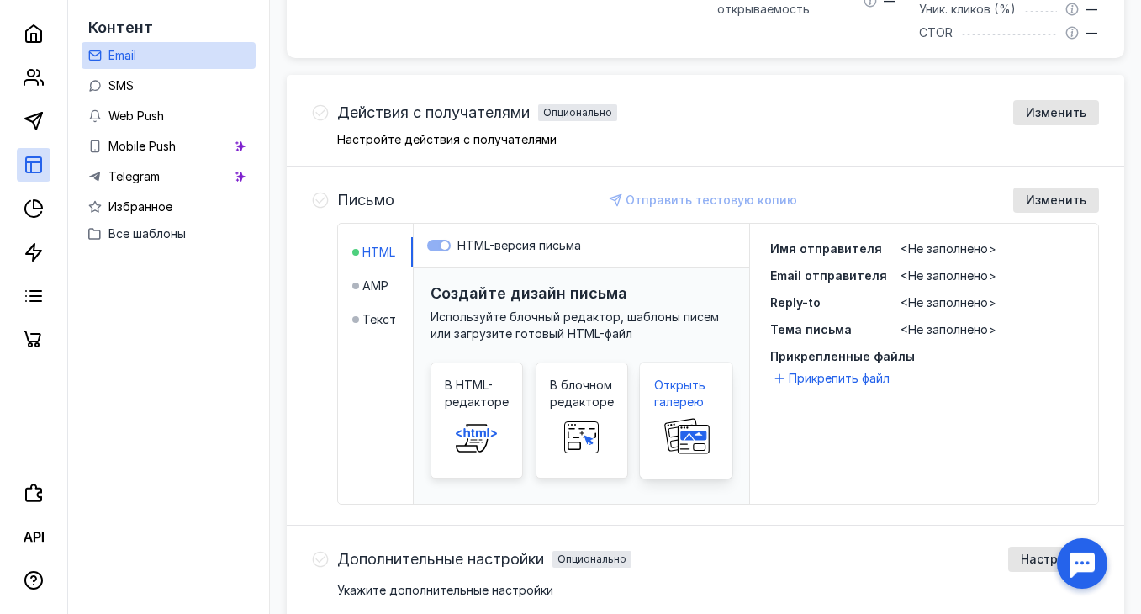
click at [671, 378] on span "Открыть галерею" at bounding box center [686, 394] width 64 height 34
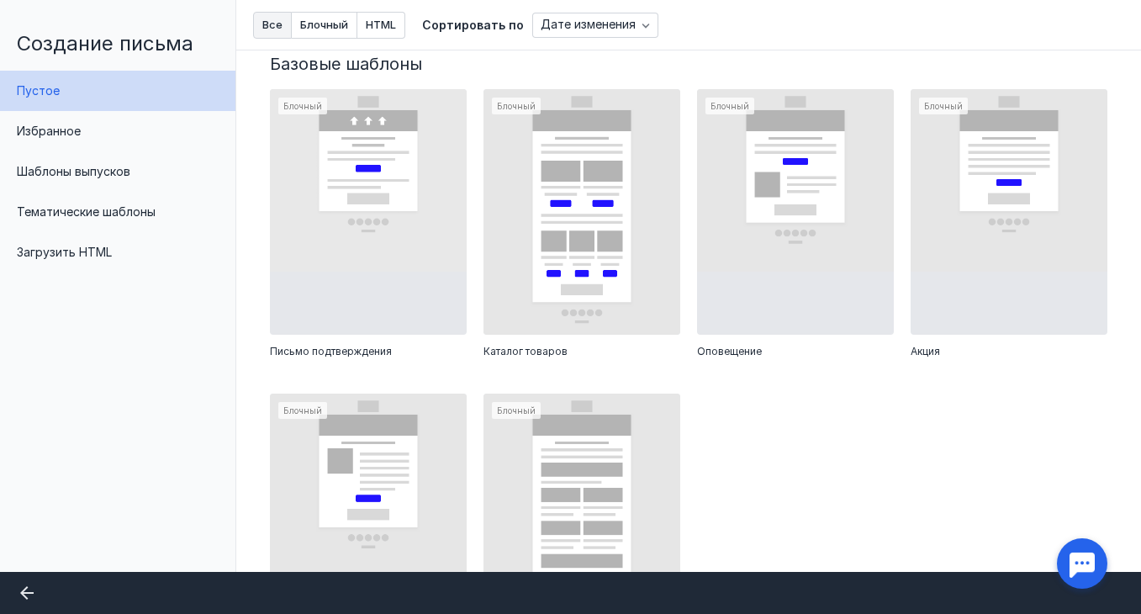
scroll to position [366, 0]
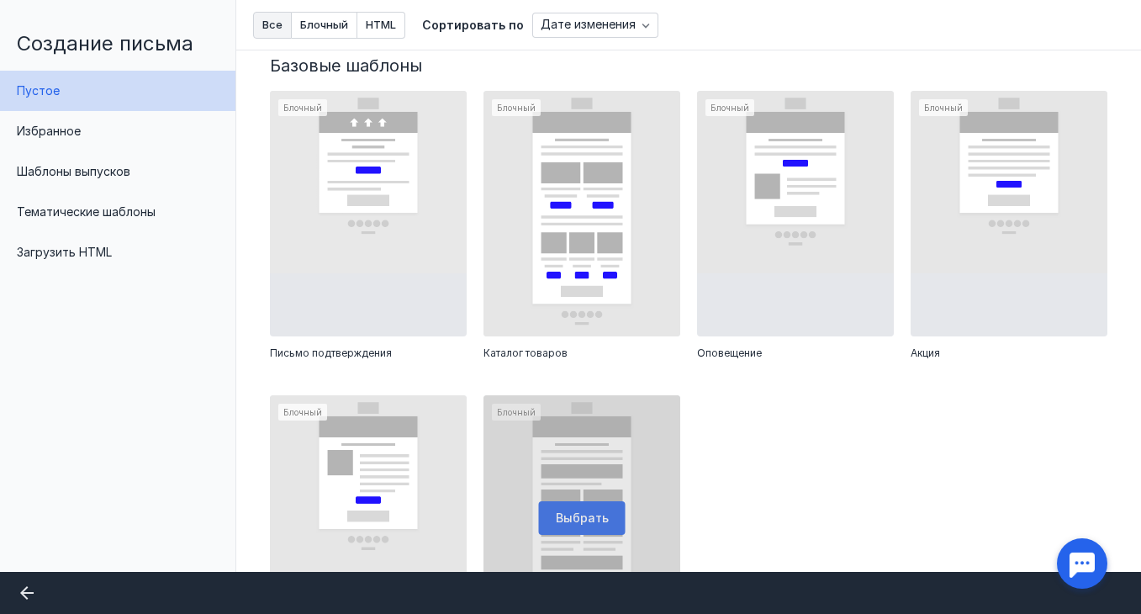
click at [585, 516] on div at bounding box center [582, 518] width 197 height 246
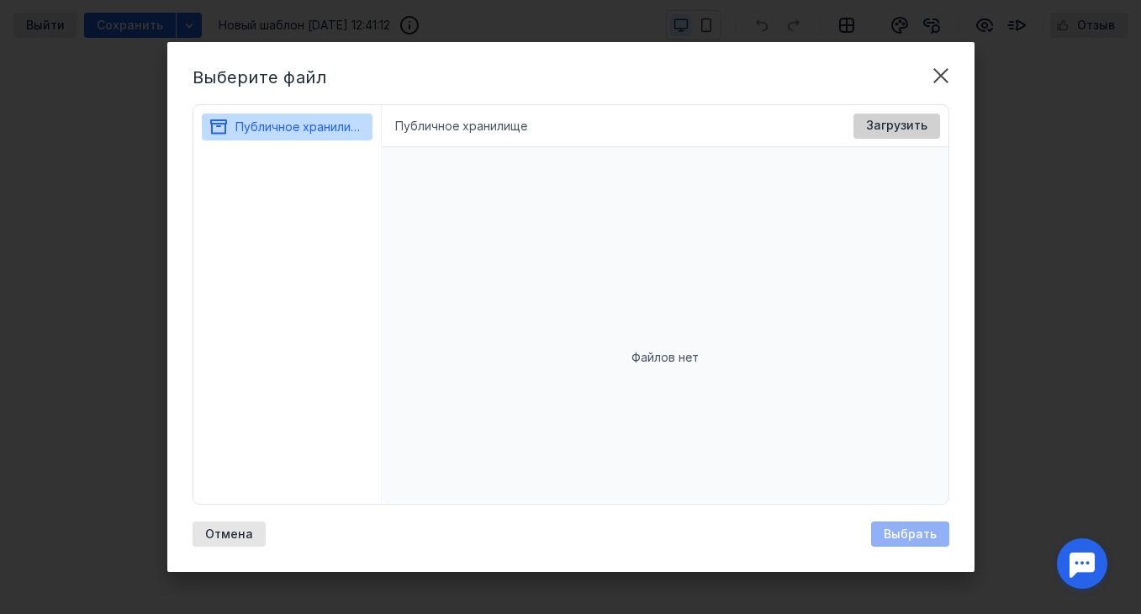
click at [887, 120] on span "Загрузить" at bounding box center [896, 126] width 61 height 14
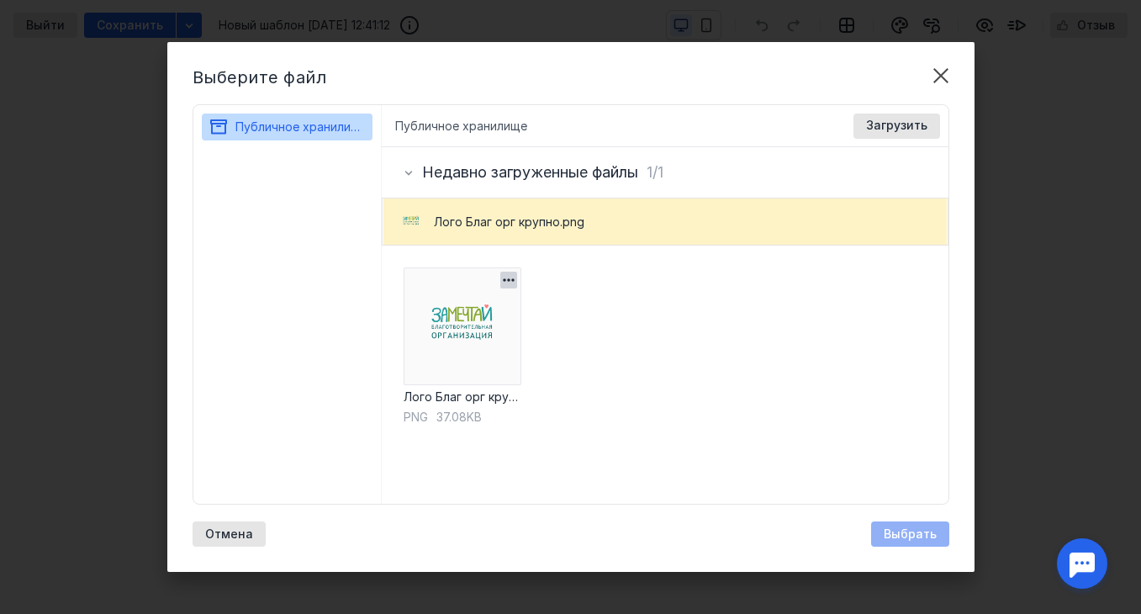
click at [514, 343] on img at bounding box center [463, 326] width 118 height 118
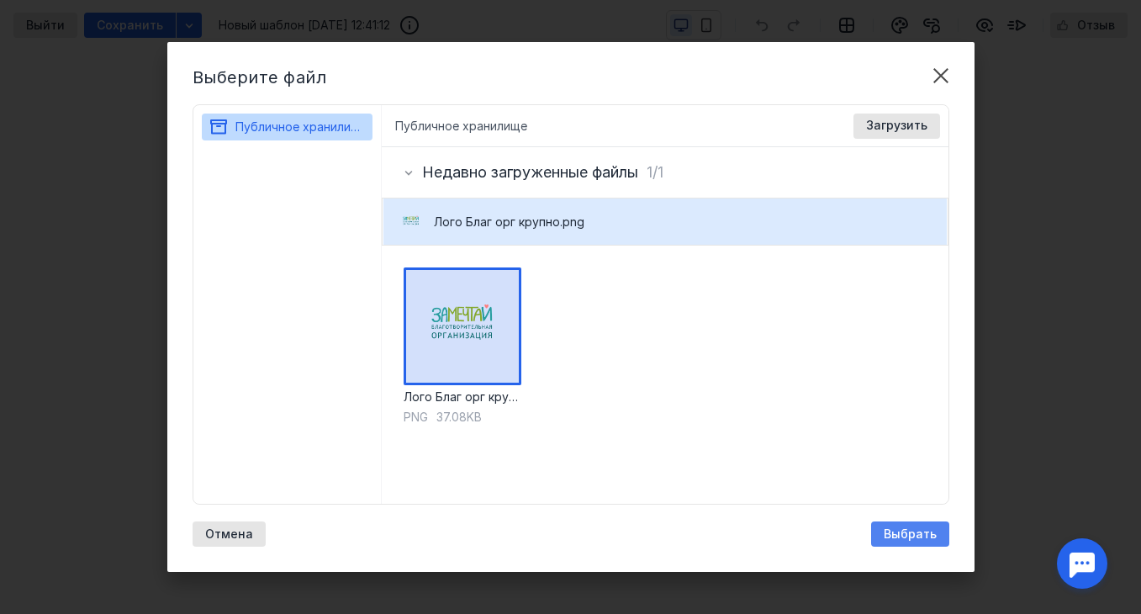
click at [919, 532] on span "Выбрать" at bounding box center [910, 534] width 53 height 14
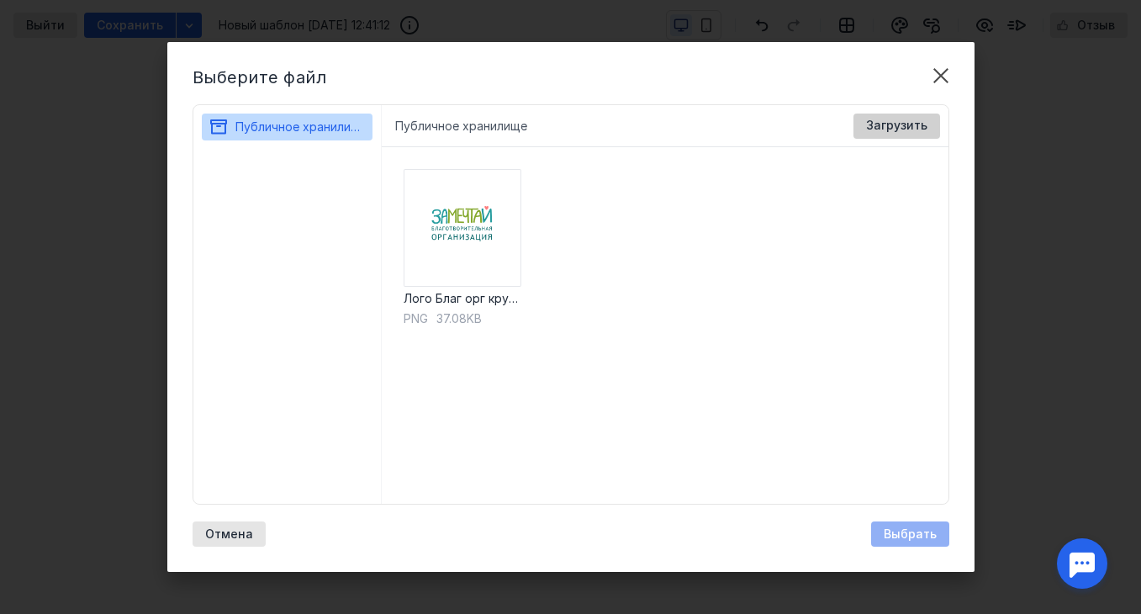
click at [876, 128] on span "Загрузить" at bounding box center [896, 126] width 61 height 14
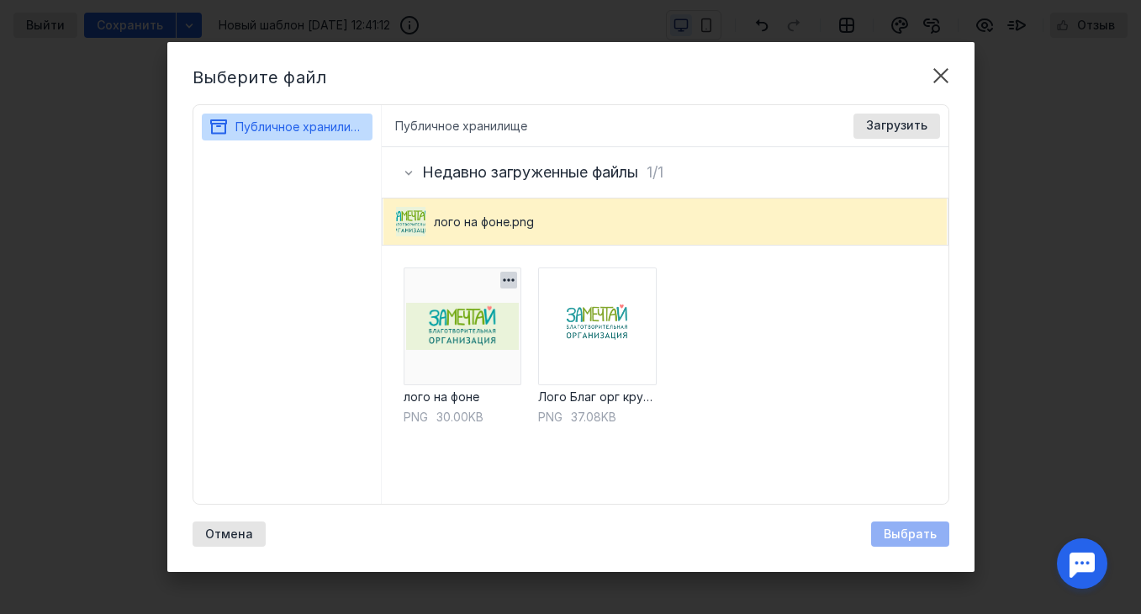
click at [484, 321] on img at bounding box center [463, 326] width 118 height 118
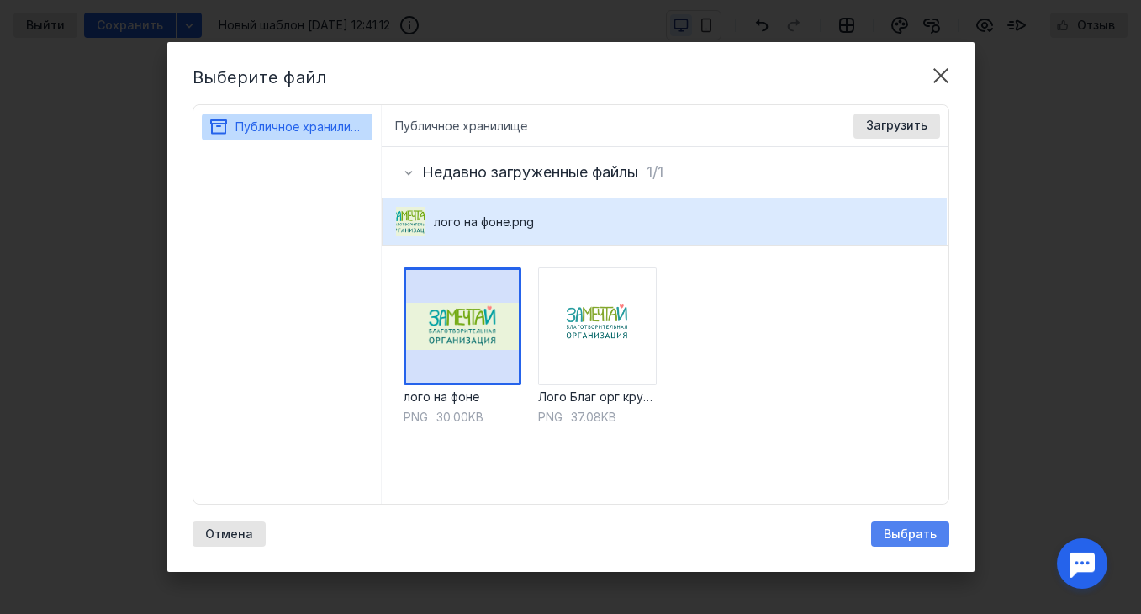
click at [905, 530] on span "Выбрать" at bounding box center [910, 534] width 53 height 14
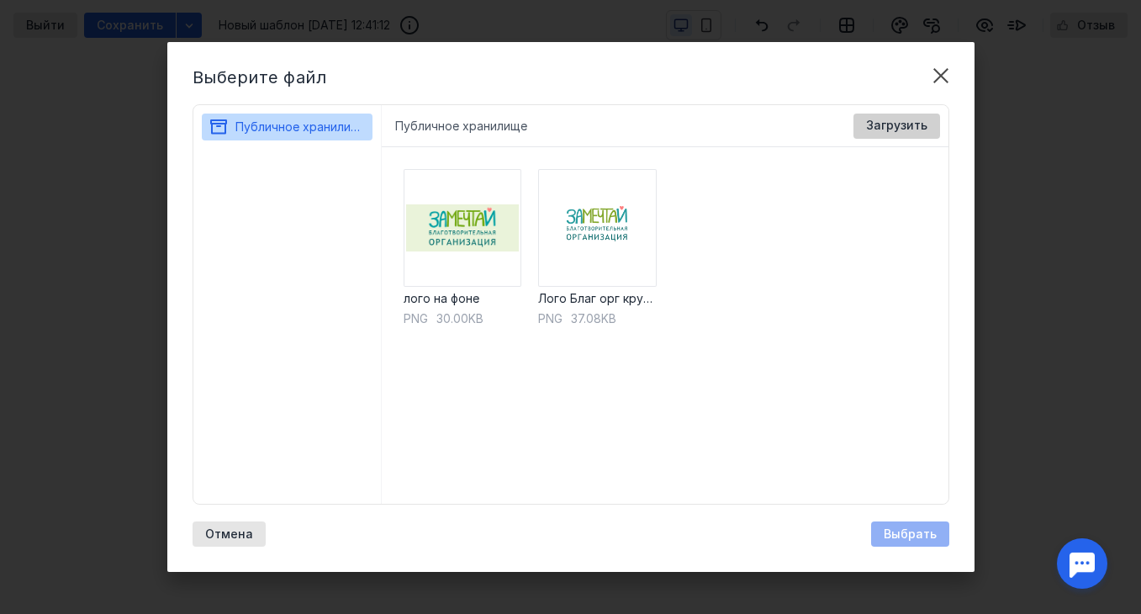
click at [882, 127] on span "Загрузить" at bounding box center [896, 126] width 61 height 14
click at [887, 130] on span "Загрузить" at bounding box center [896, 126] width 61 height 14
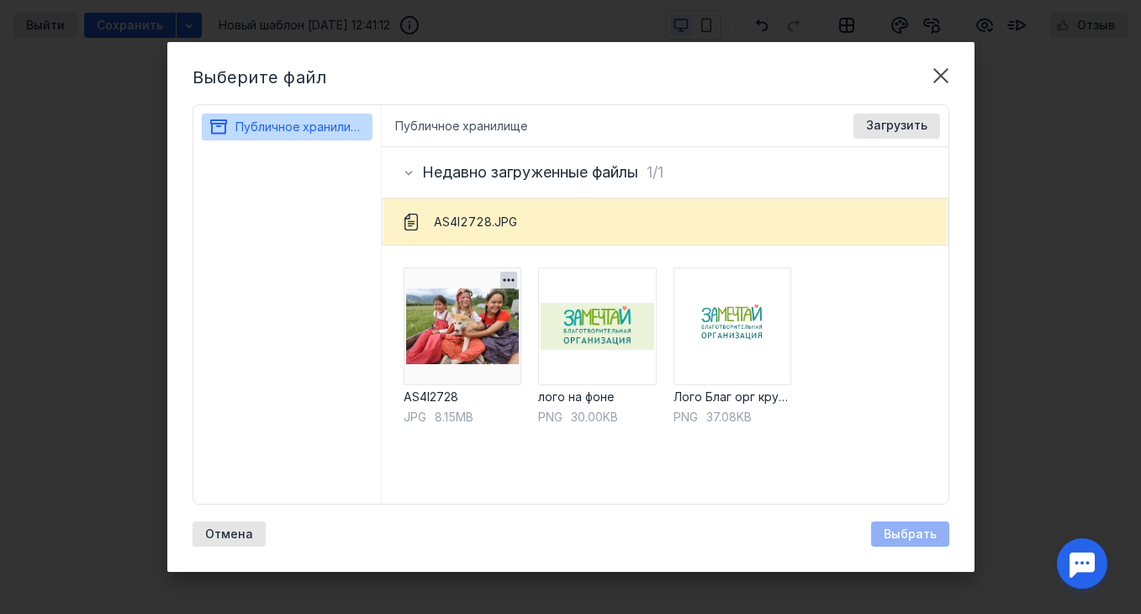
click at [484, 321] on img at bounding box center [463, 326] width 118 height 118
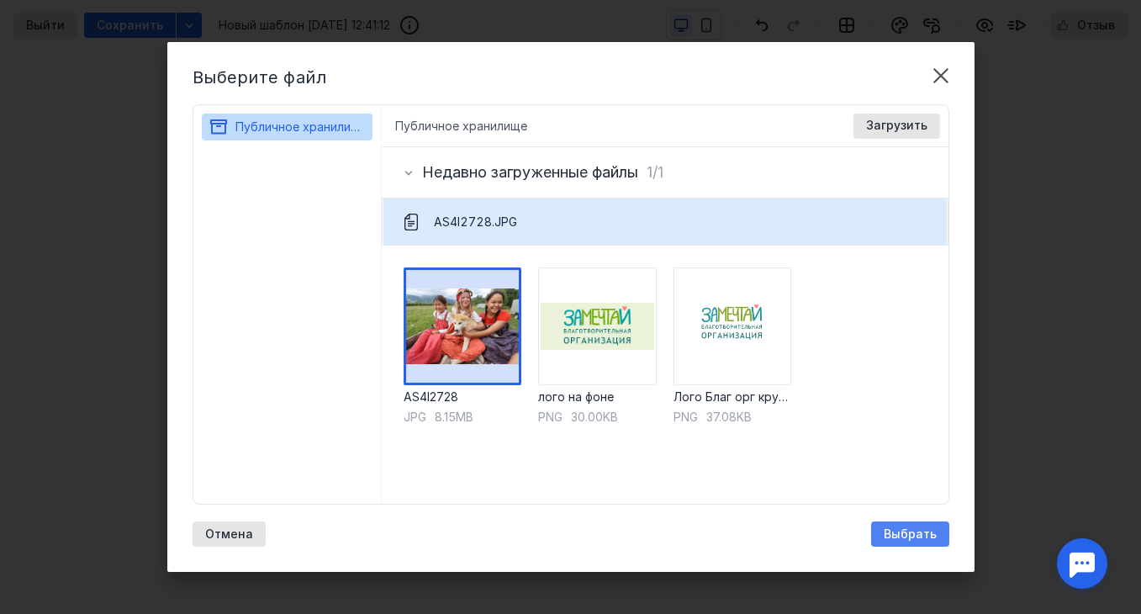
click at [887, 531] on span "Выбрать" at bounding box center [910, 534] width 53 height 14
